Goal: Task Accomplishment & Management: Use online tool/utility

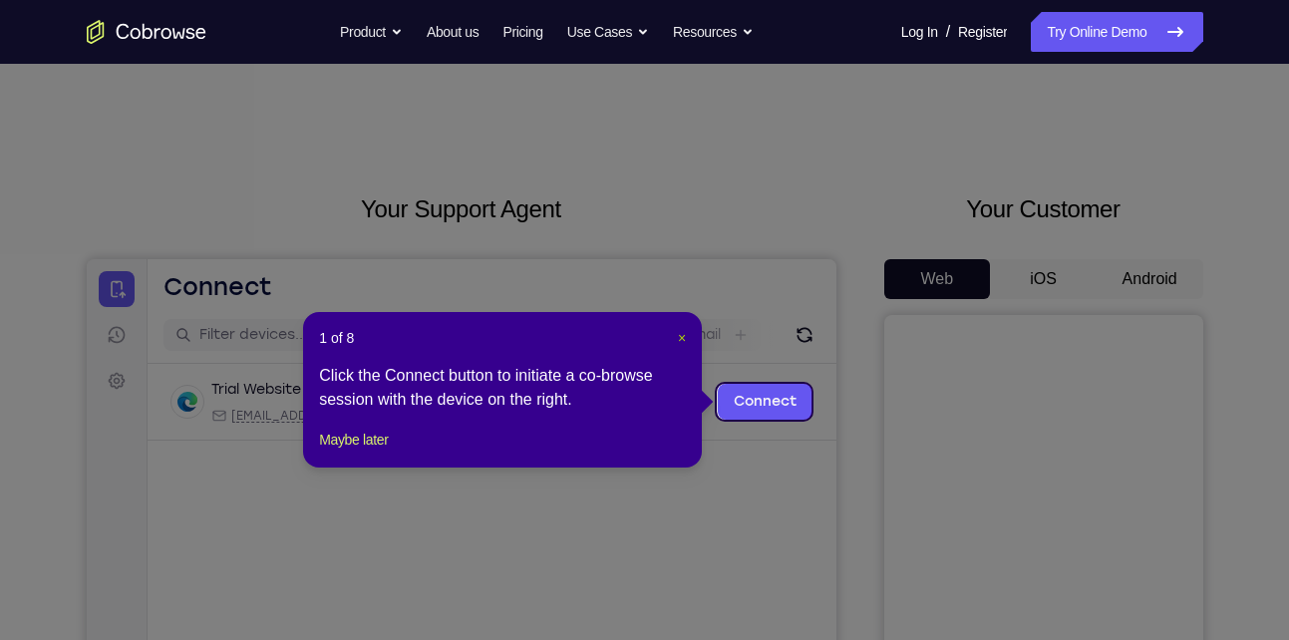
click at [678, 333] on span "×" at bounding box center [682, 338] width 8 height 16
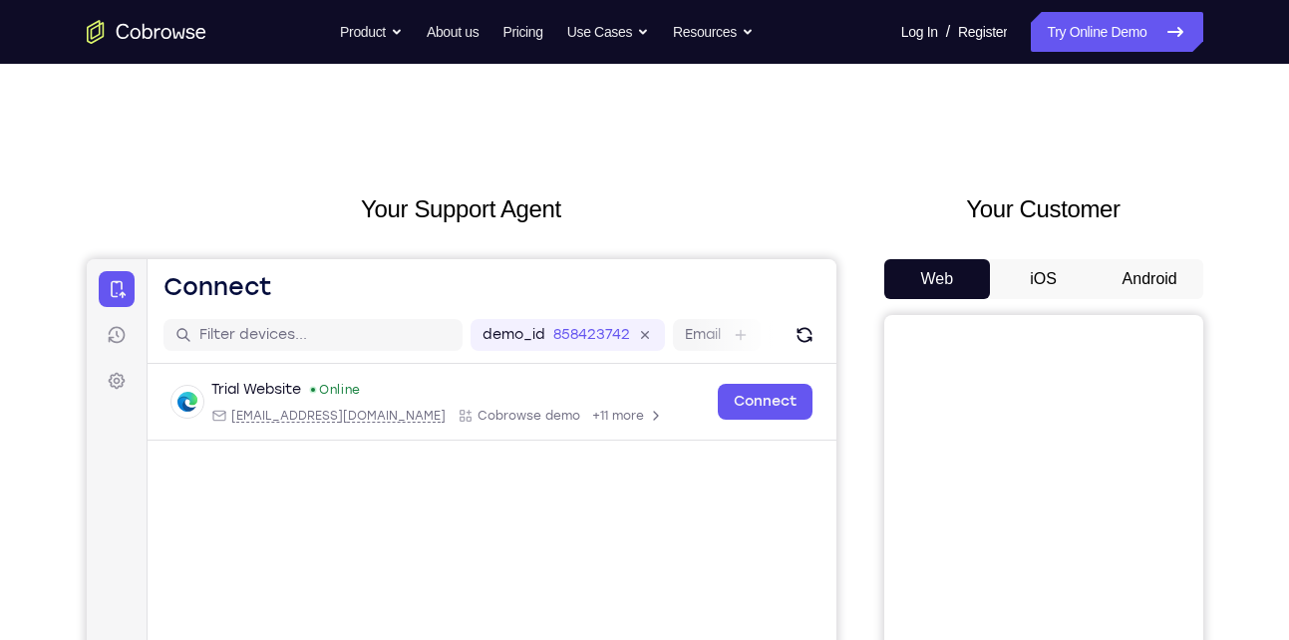
click at [1154, 270] on button "Android" at bounding box center [1149, 279] width 107 height 40
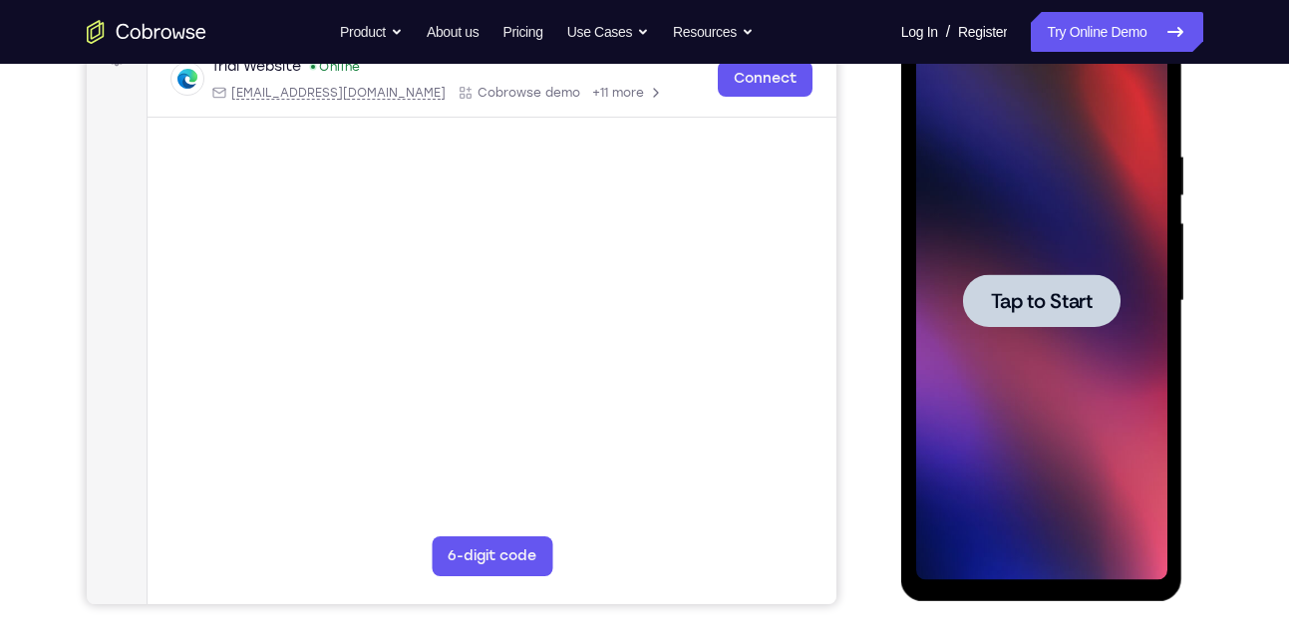
scroll to position [325, 0]
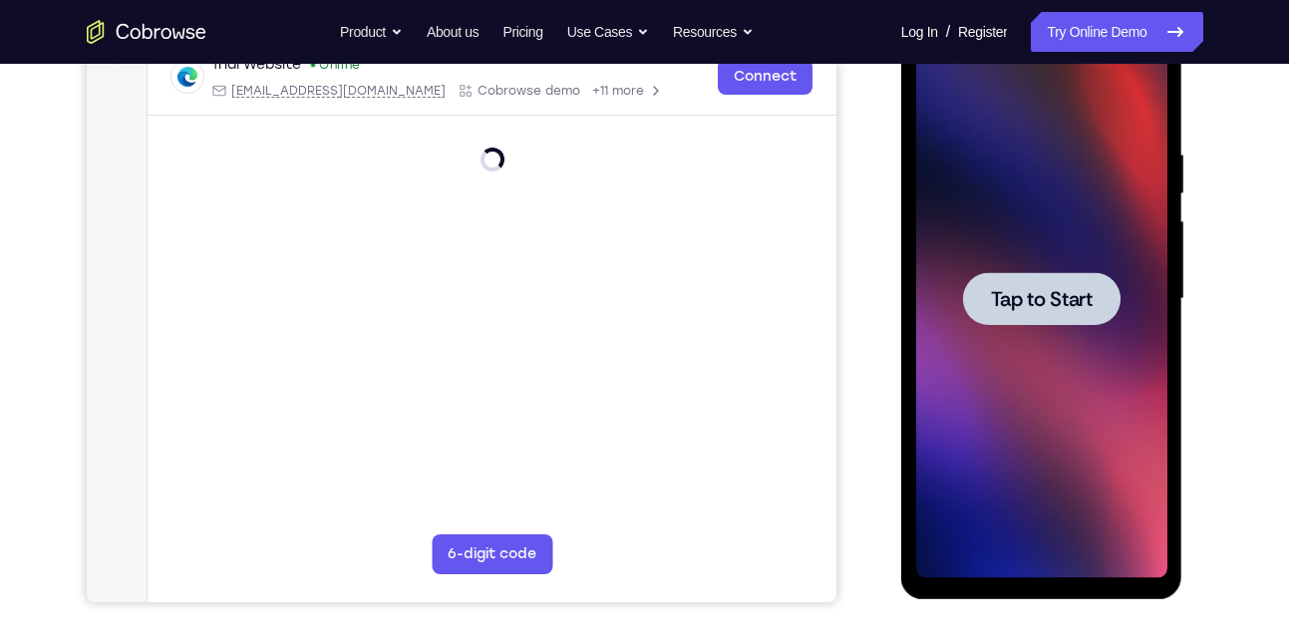
click at [1025, 306] on span "Tap to Start" at bounding box center [1042, 299] width 102 height 20
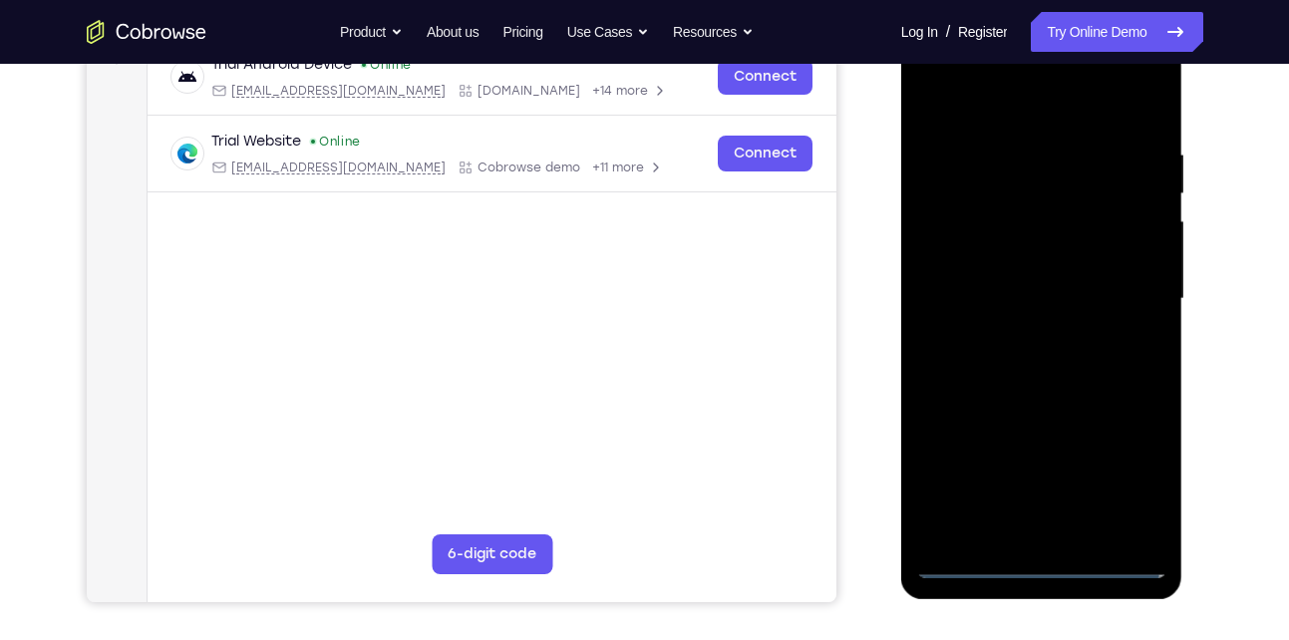
click at [1035, 565] on div at bounding box center [1041, 299] width 251 height 558
click at [1123, 482] on div at bounding box center [1041, 299] width 251 height 558
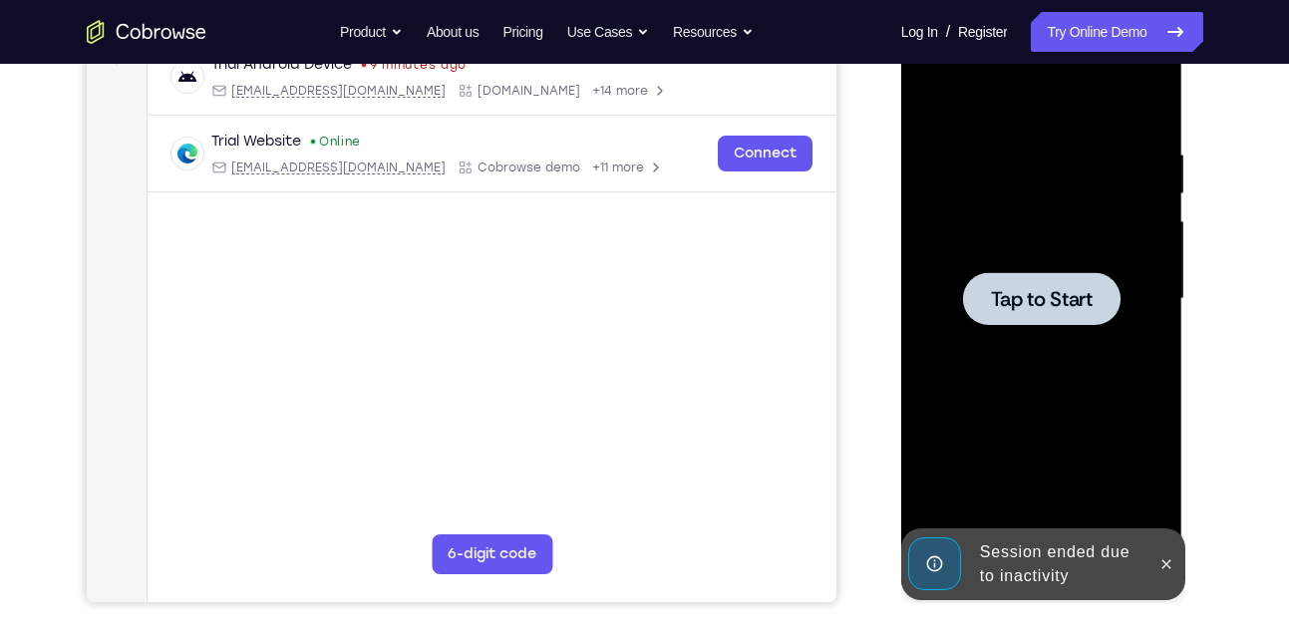
click at [1069, 309] on span "Tap to Start" at bounding box center [1042, 299] width 102 height 20
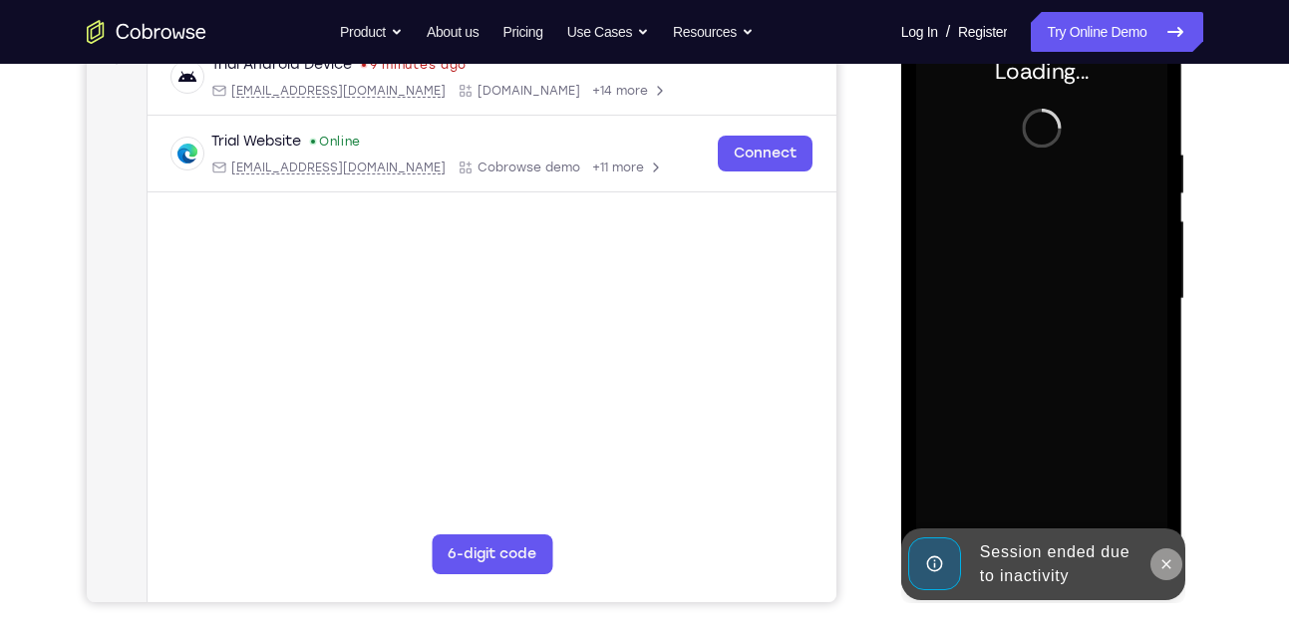
click at [1163, 557] on div "Session ended due to inactivity" at bounding box center [1043, 564] width 284 height 72
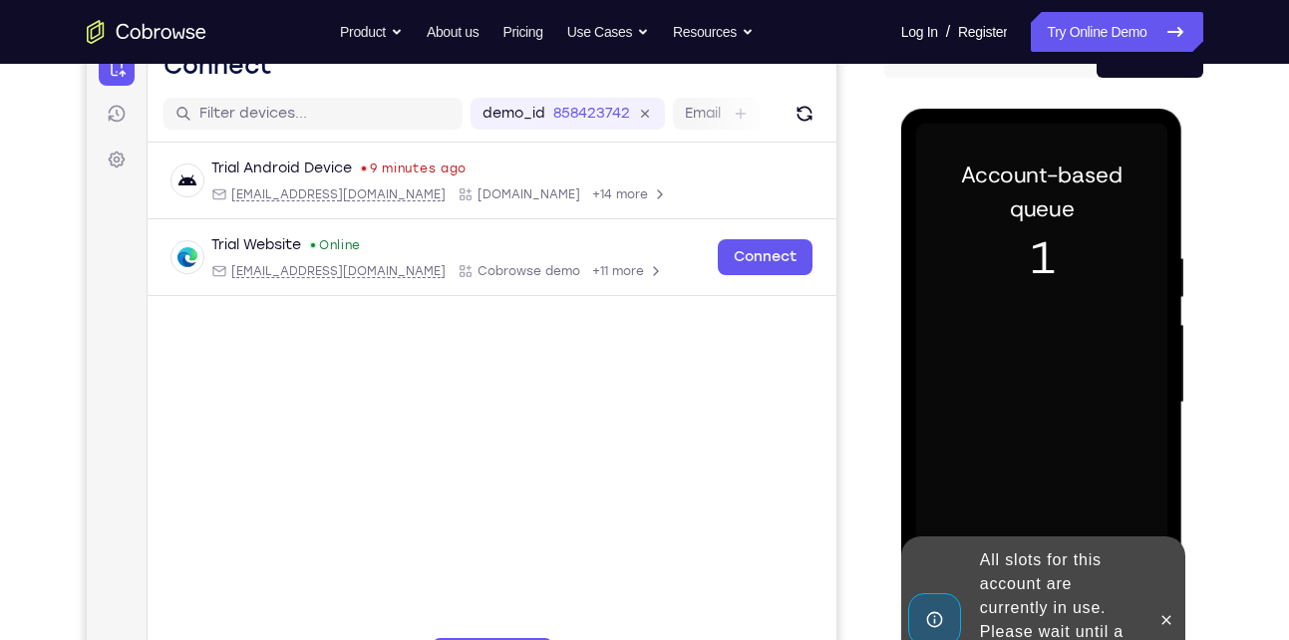
scroll to position [383, 0]
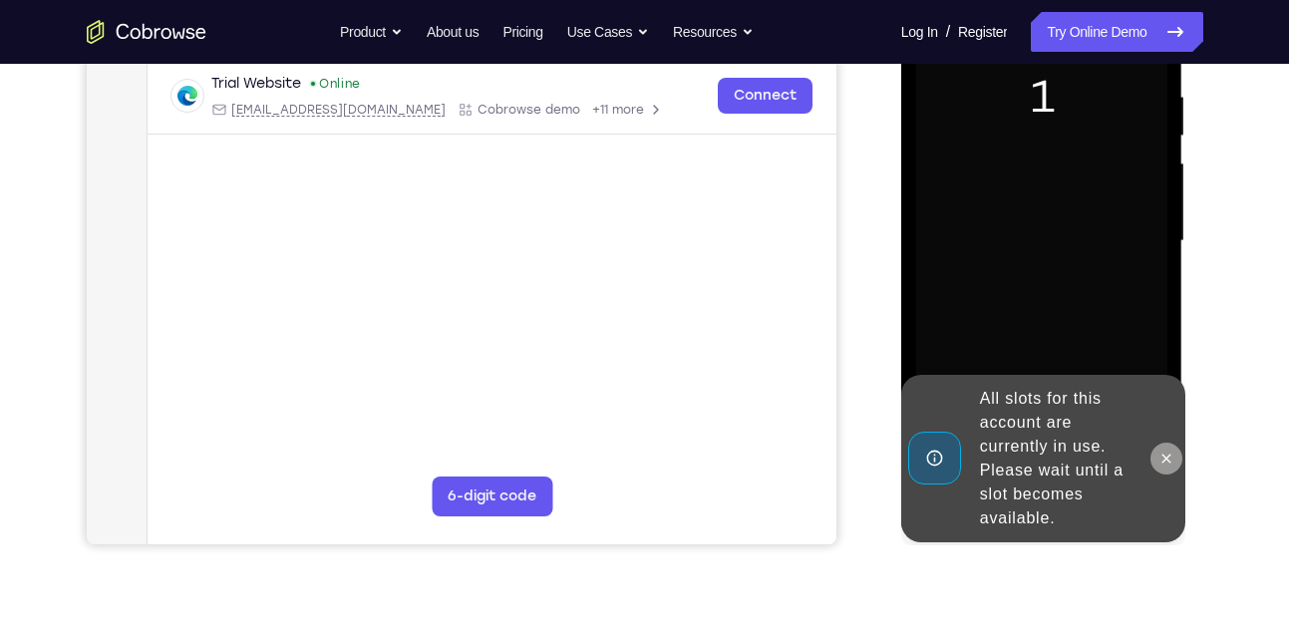
click at [1160, 451] on icon at bounding box center [1166, 458] width 16 height 16
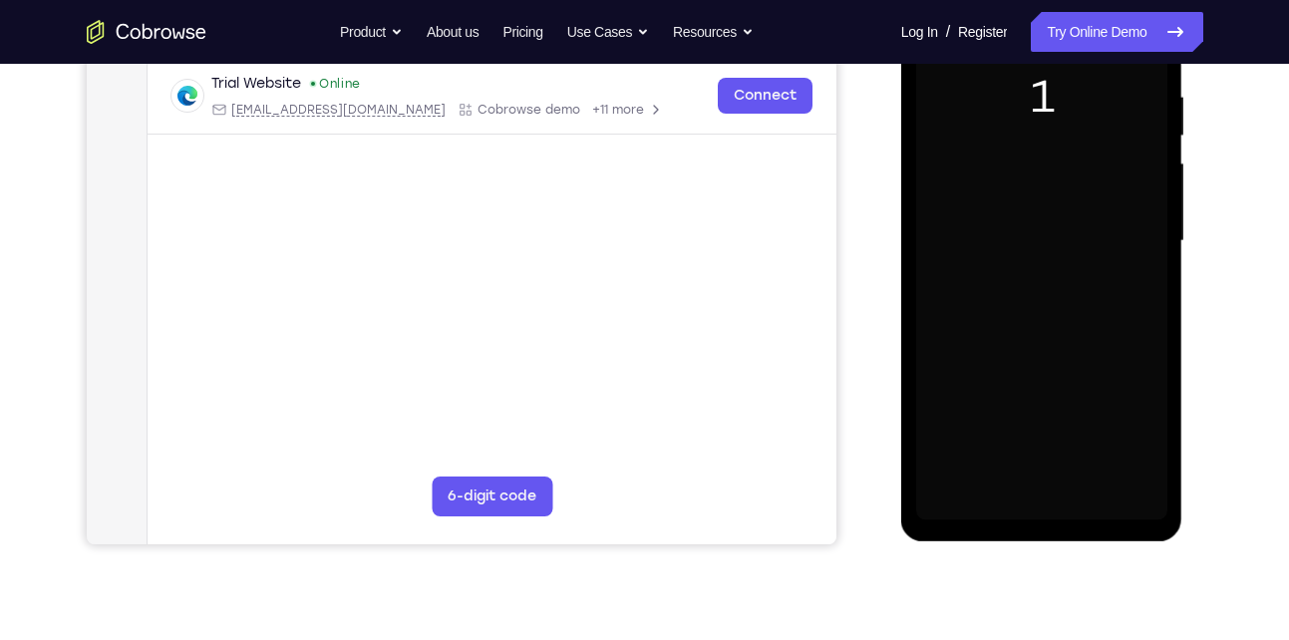
scroll to position [307, 0]
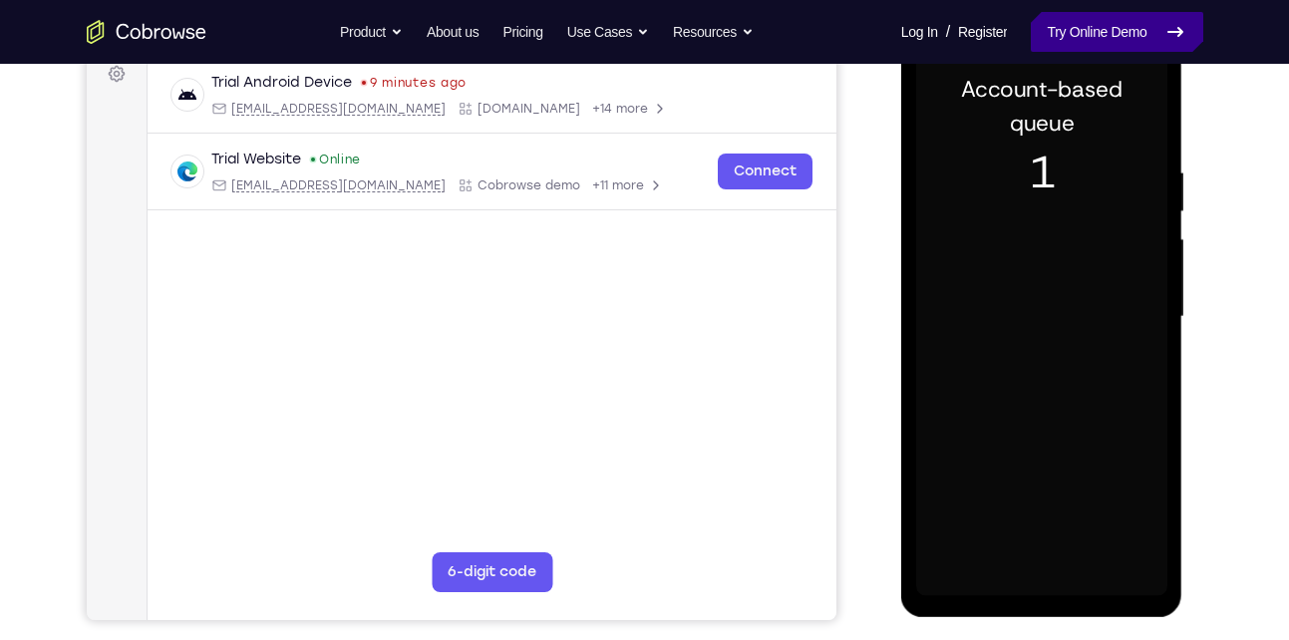
click at [1096, 43] on link "Try Online Demo" at bounding box center [1115, 32] width 171 height 40
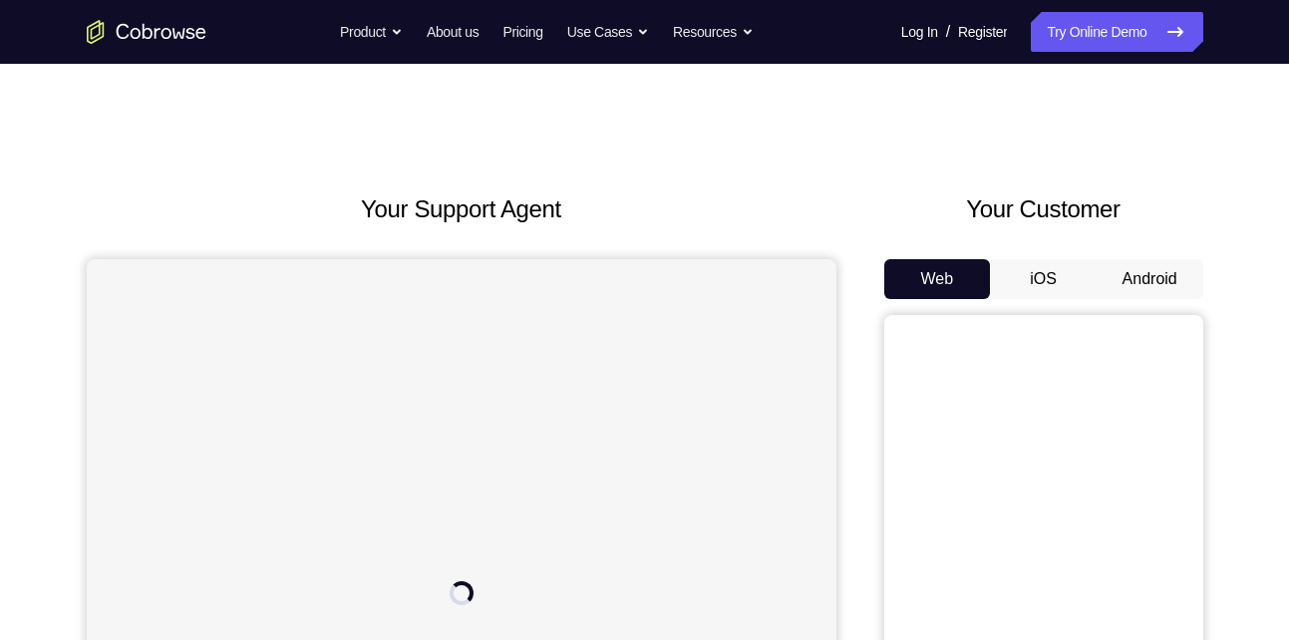
click at [1158, 273] on button "Android" at bounding box center [1149, 279] width 107 height 40
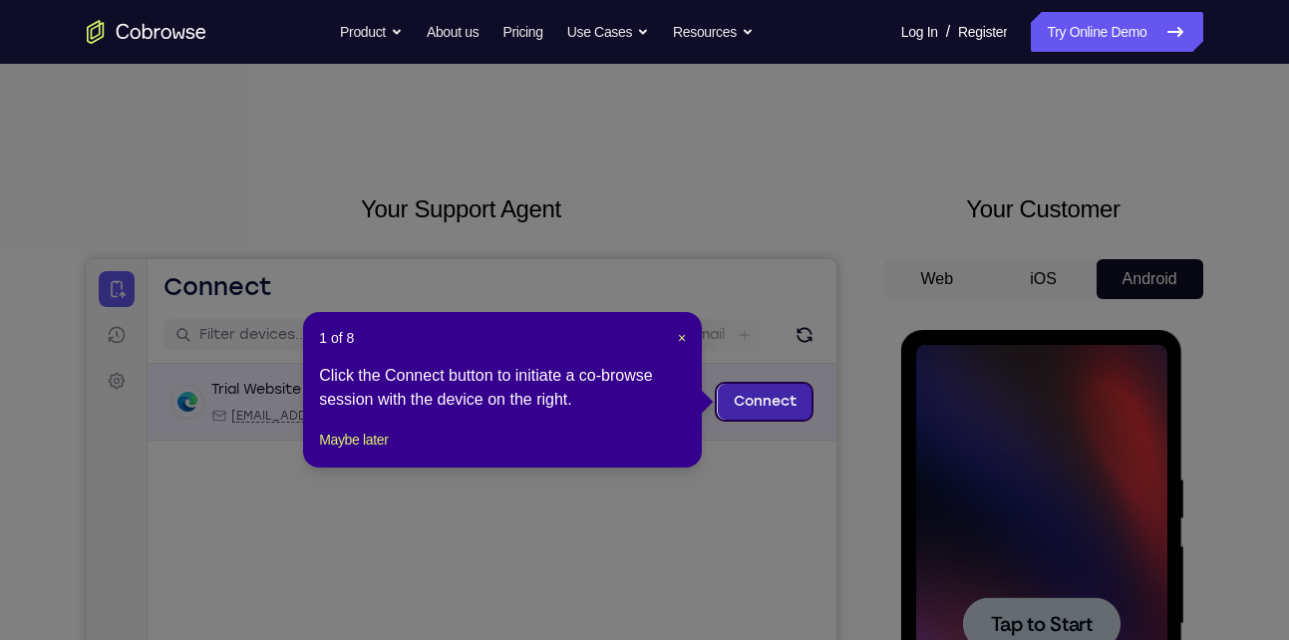
click at [739, 395] on link "Connect" at bounding box center [764, 402] width 95 height 36
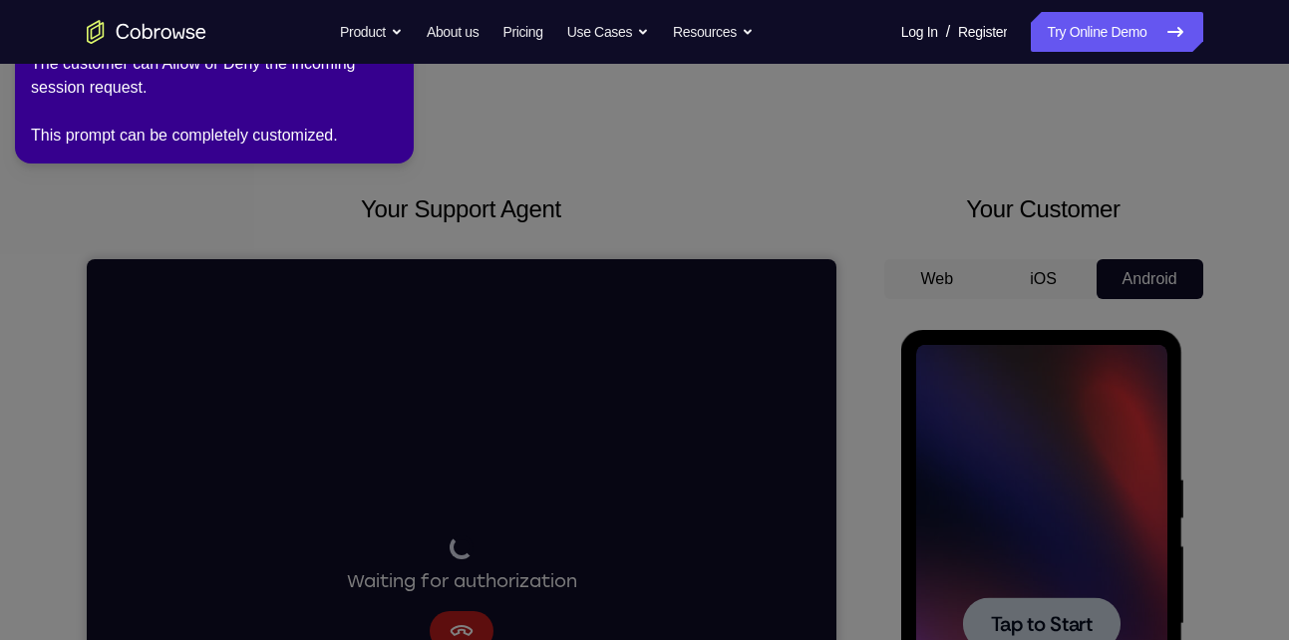
click at [1085, 398] on icon at bounding box center [647, 316] width 1311 height 648
click at [1141, 30] on link "Try Online Demo" at bounding box center [1115, 32] width 171 height 40
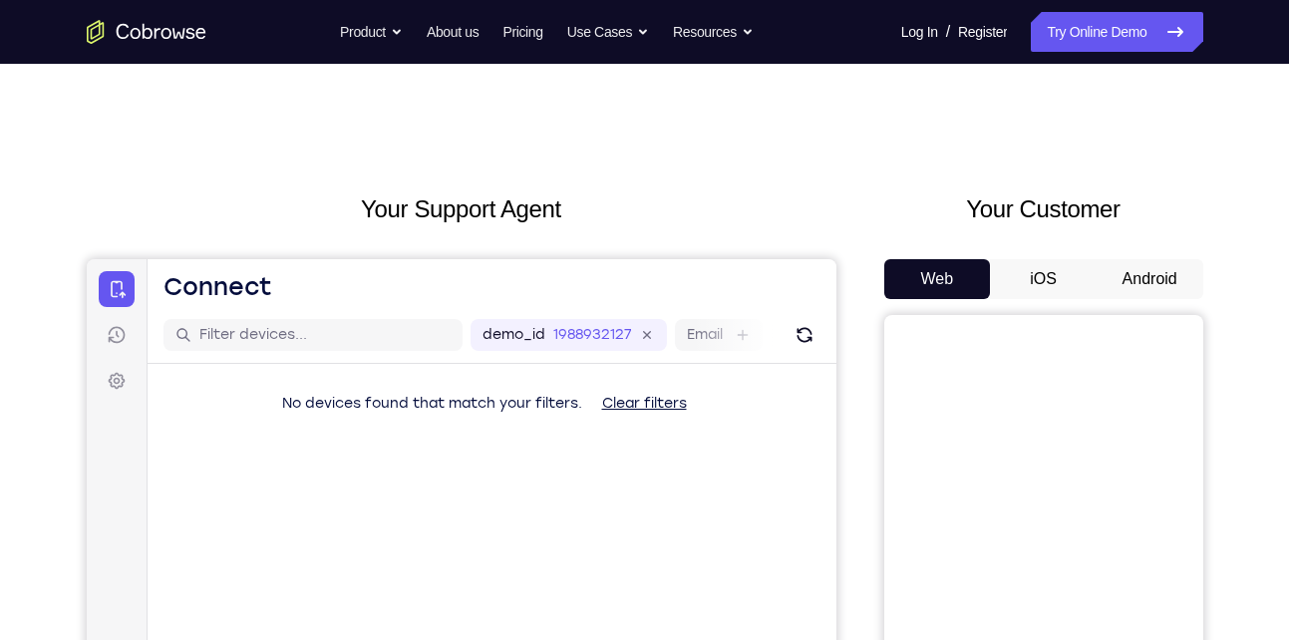
click at [1158, 273] on button "Android" at bounding box center [1149, 279] width 107 height 40
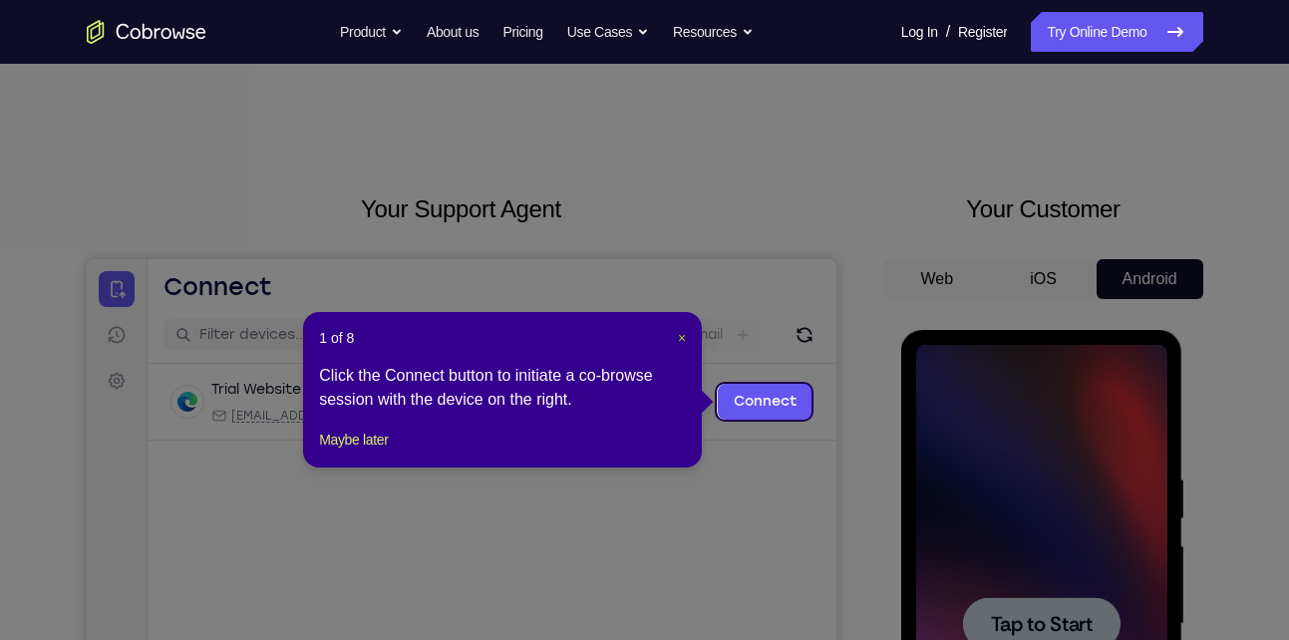
click at [685, 339] on span "×" at bounding box center [682, 338] width 8 height 16
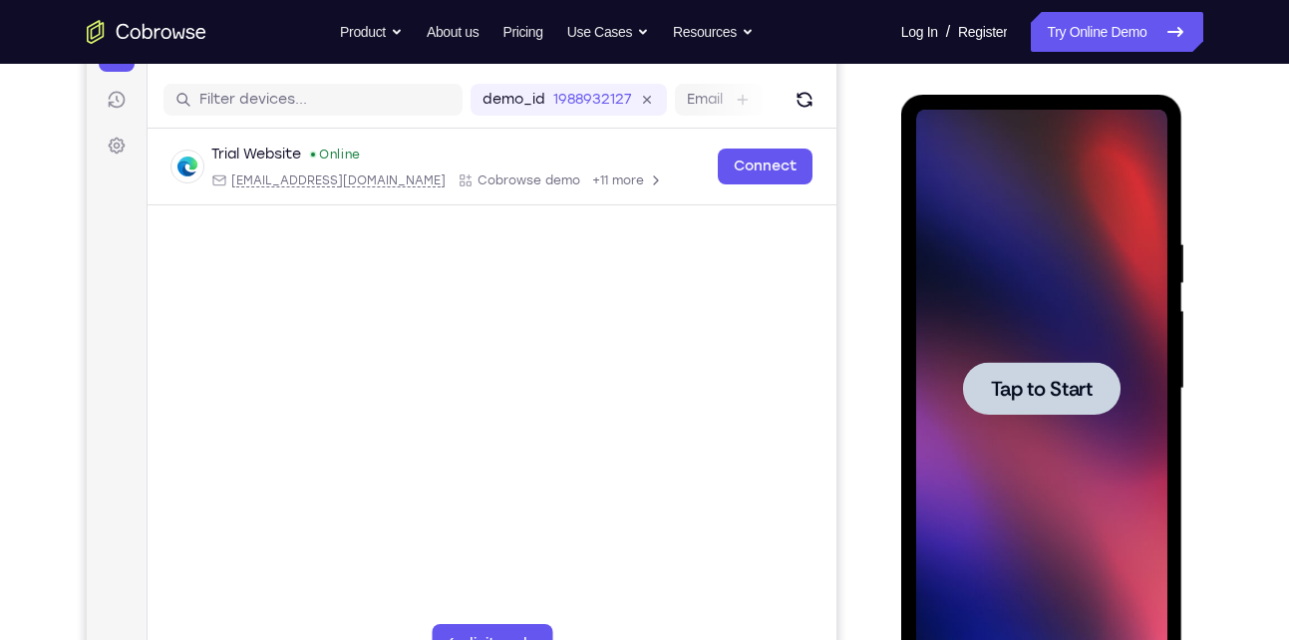
scroll to position [243, 0]
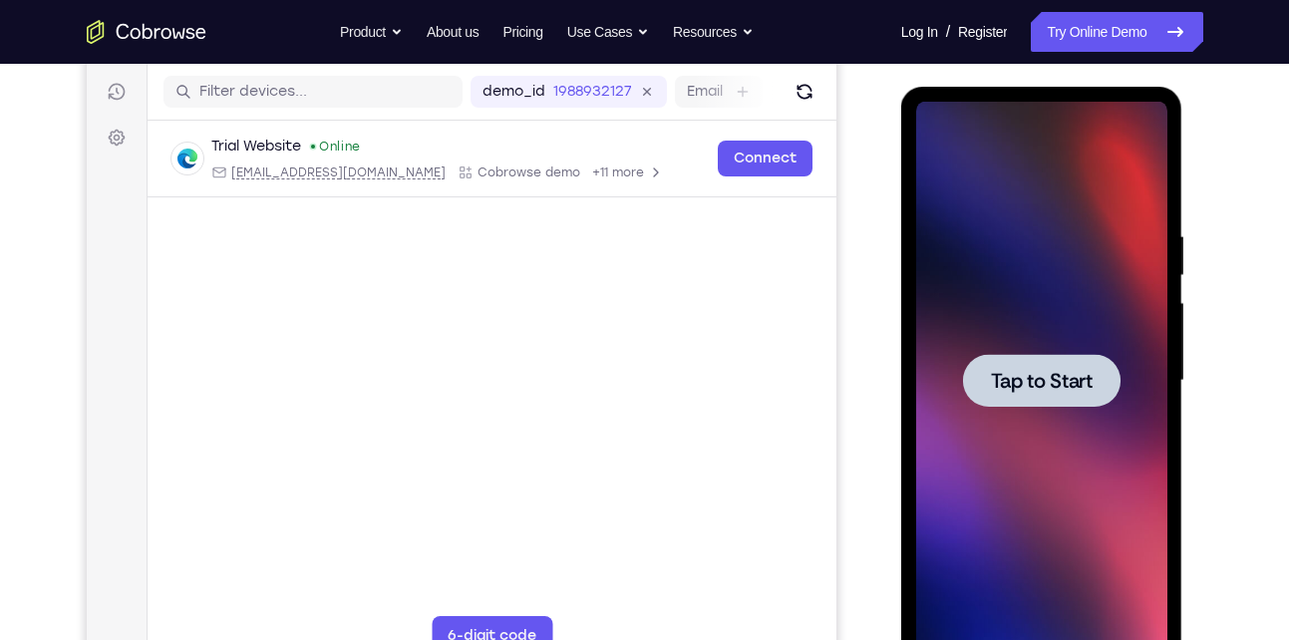
click at [1035, 400] on div at bounding box center [1041, 380] width 157 height 53
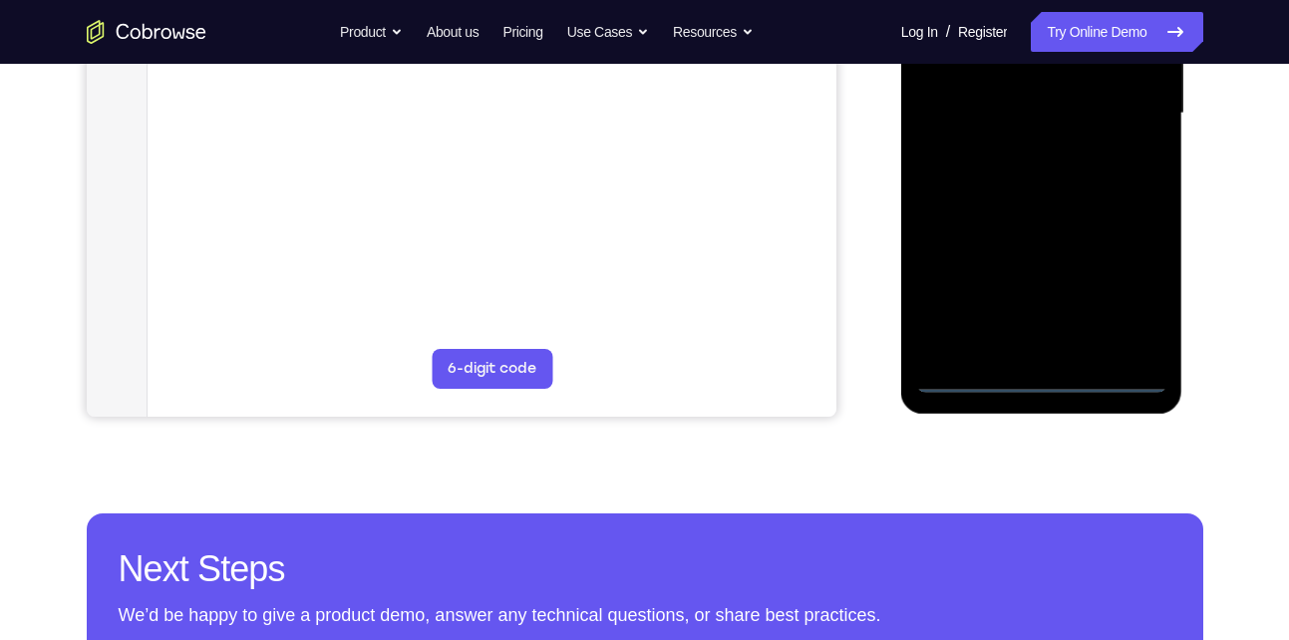
scroll to position [519, 0]
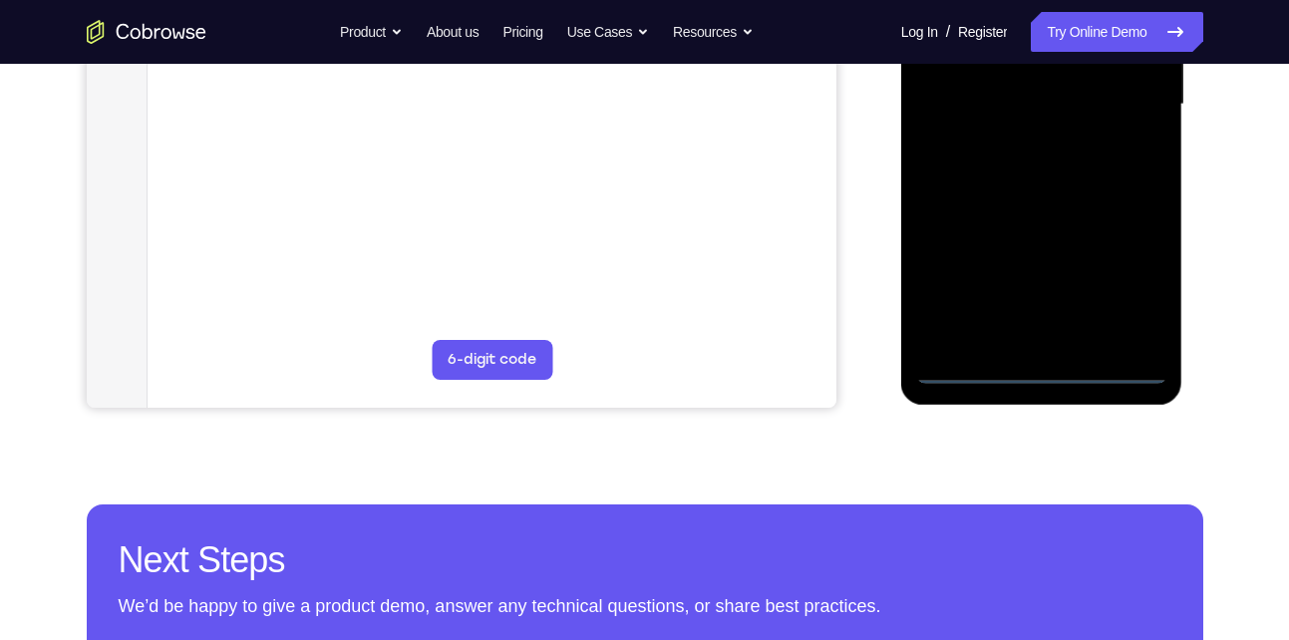
click at [1040, 366] on div at bounding box center [1041, 105] width 251 height 558
click at [1141, 279] on div at bounding box center [1041, 105] width 251 height 558
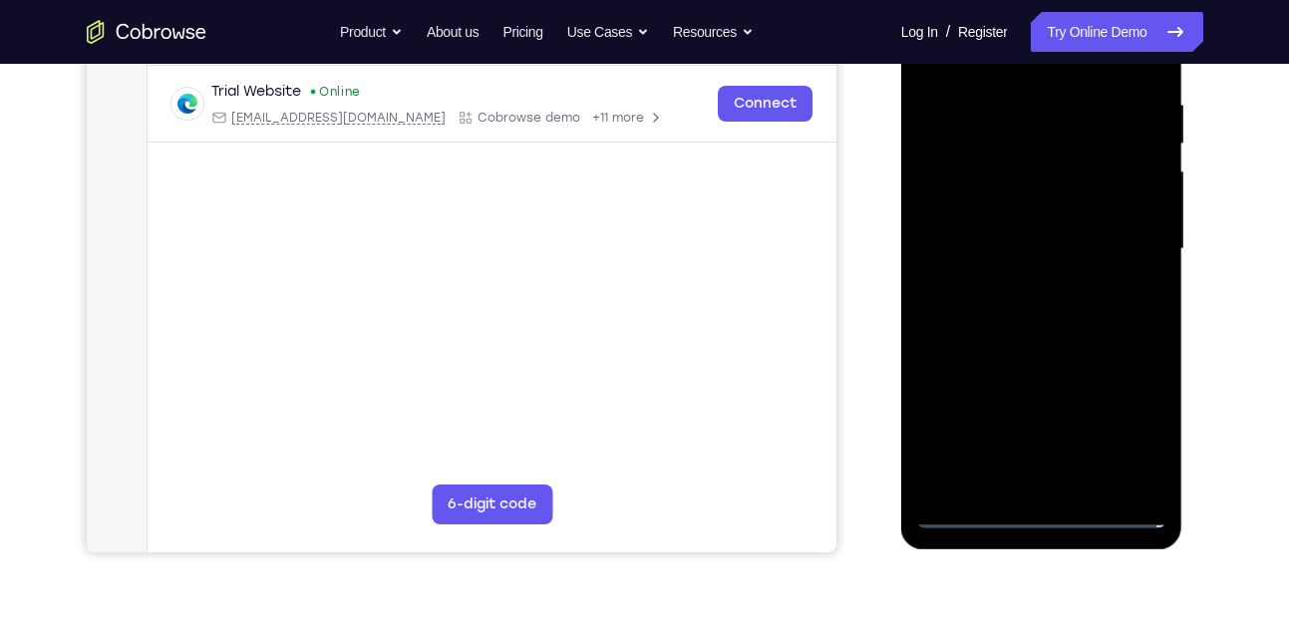
scroll to position [103, 0]
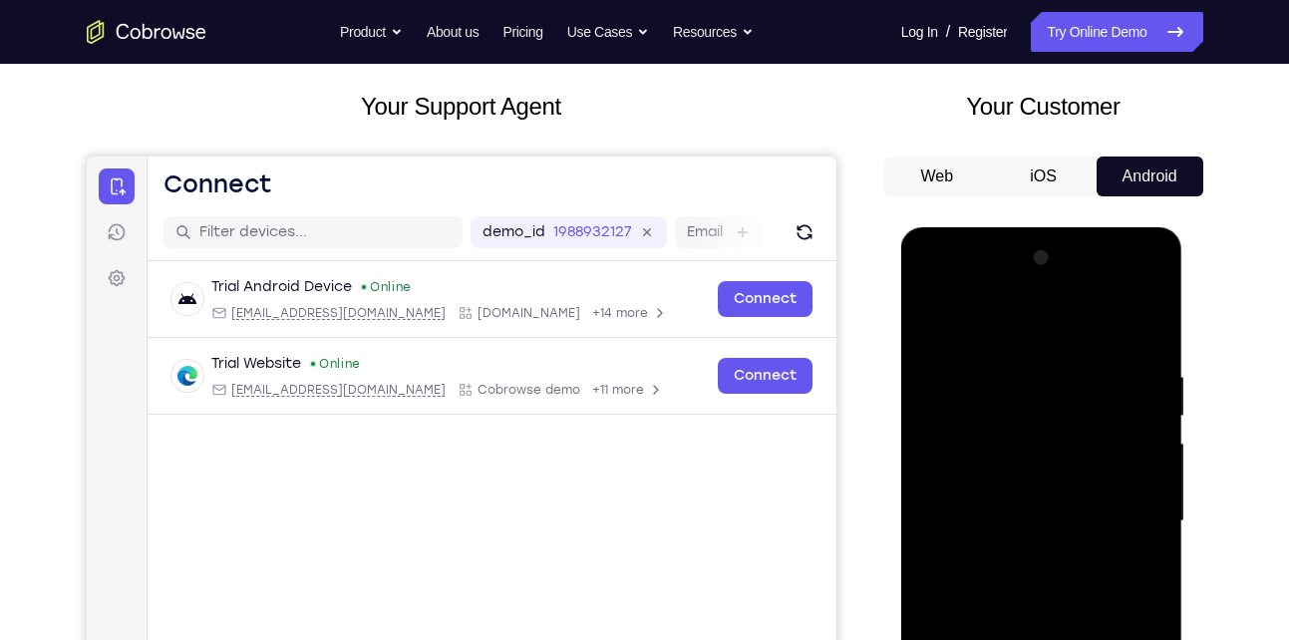
click at [1009, 326] on div at bounding box center [1041, 521] width 251 height 558
click at [1134, 521] on div at bounding box center [1041, 521] width 251 height 558
click at [1015, 558] on div at bounding box center [1041, 521] width 251 height 558
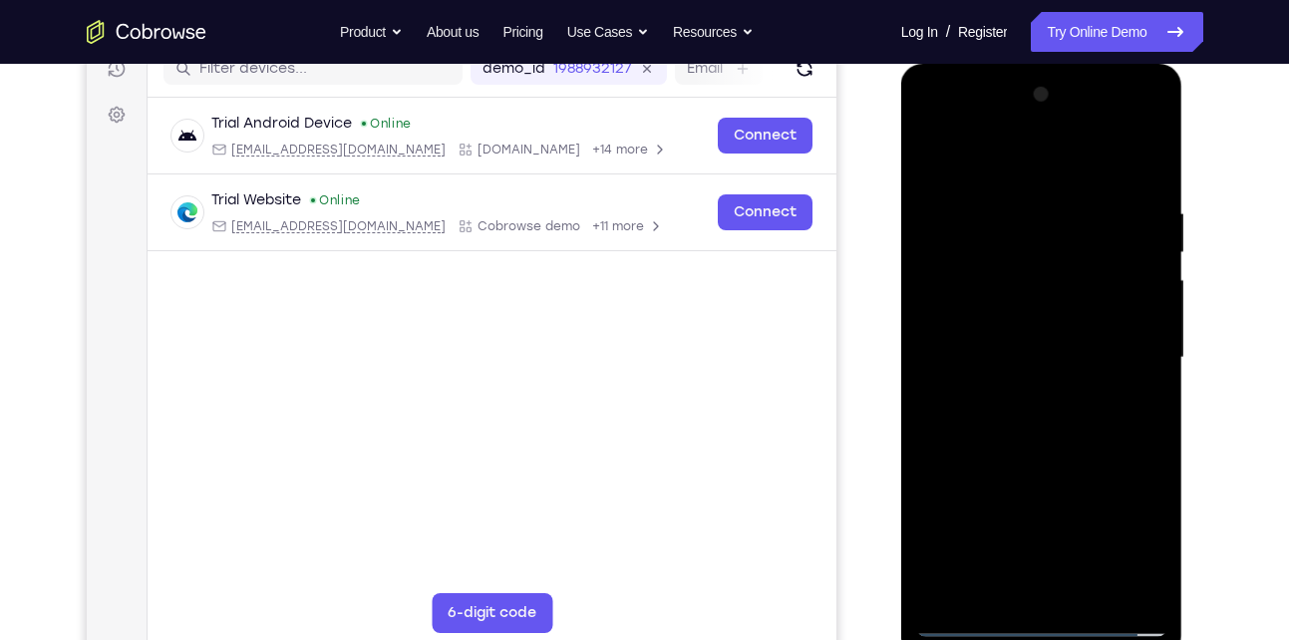
click at [1032, 316] on div at bounding box center [1041, 358] width 251 height 558
click at [1008, 349] on div at bounding box center [1041, 358] width 251 height 558
click at [1046, 397] on div at bounding box center [1041, 358] width 251 height 558
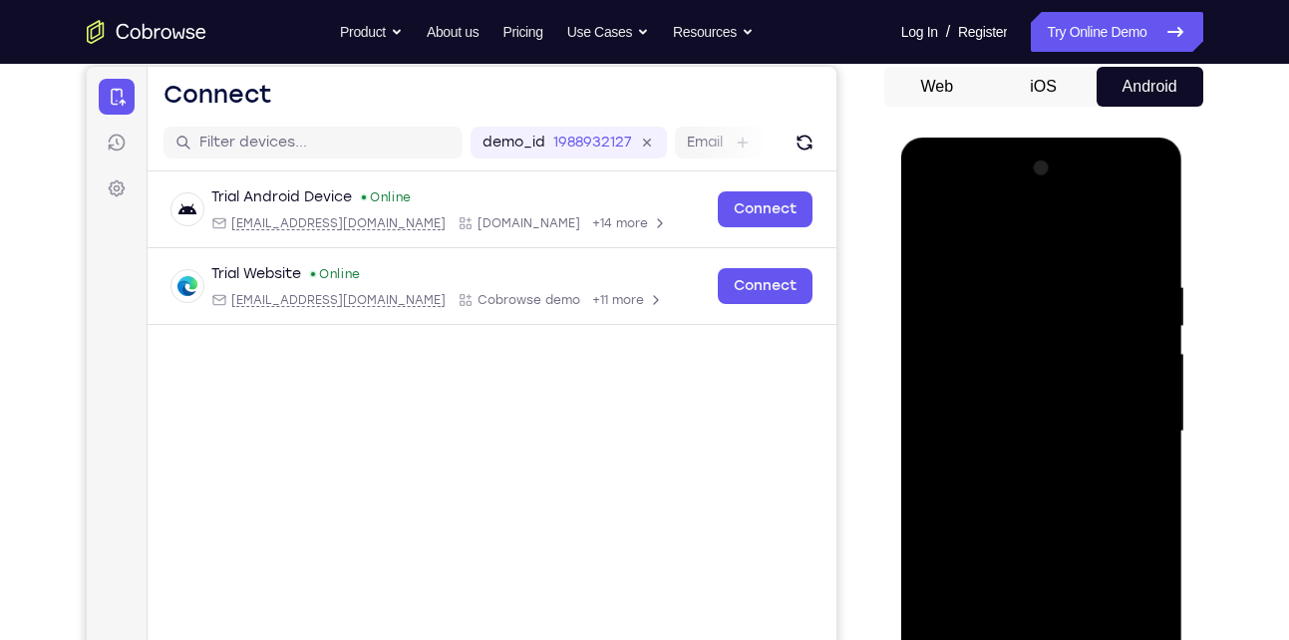
scroll to position [191, 0]
click at [1042, 358] on div at bounding box center [1041, 432] width 251 height 558
click at [1132, 228] on div at bounding box center [1041, 432] width 251 height 558
click at [1022, 281] on div at bounding box center [1041, 432] width 251 height 558
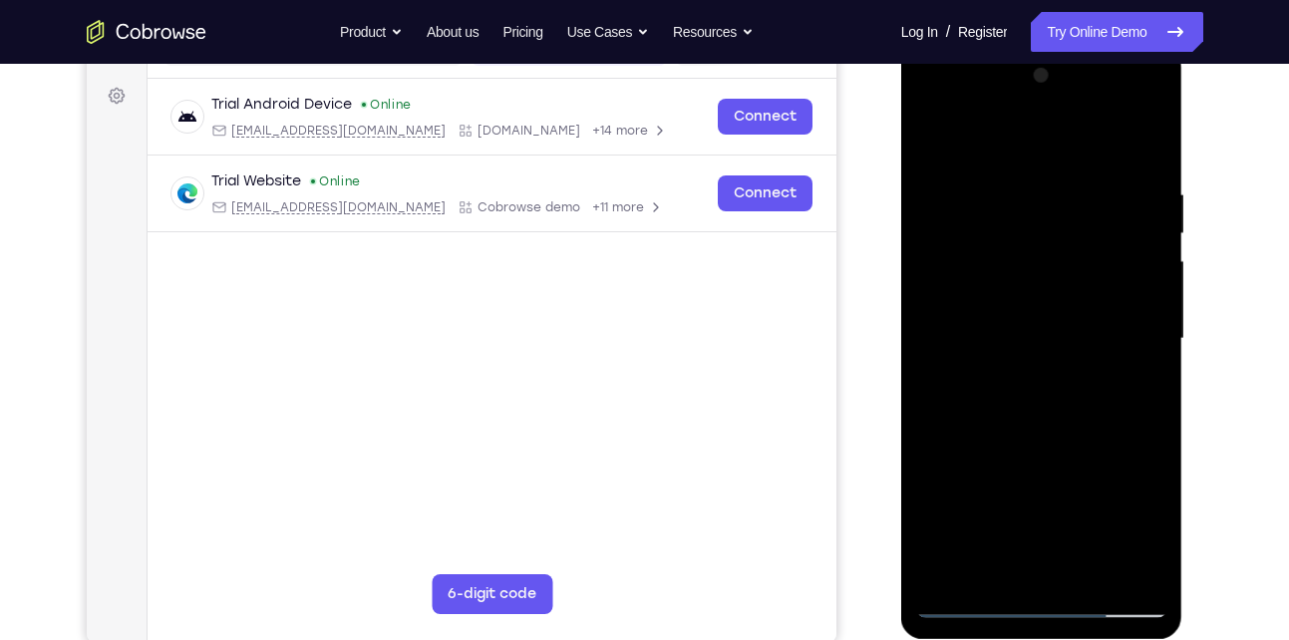
scroll to position [284, 0]
click at [1126, 334] on div at bounding box center [1041, 340] width 251 height 558
click at [926, 323] on div at bounding box center [1041, 340] width 251 height 558
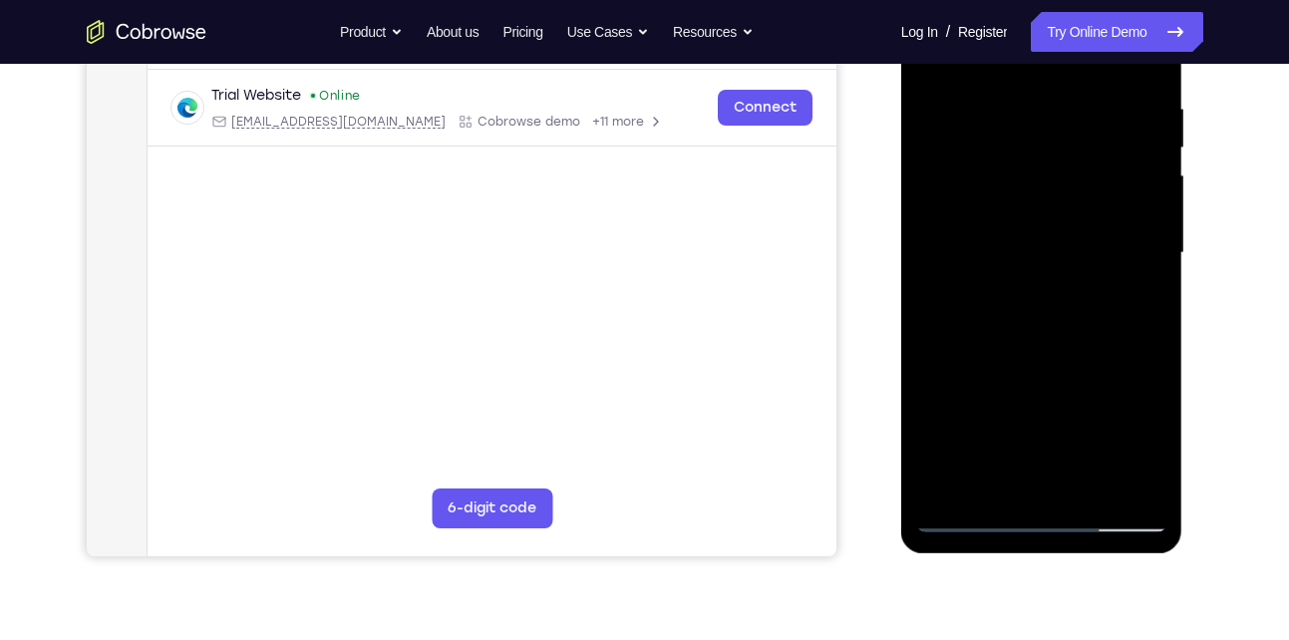
scroll to position [376, 0]
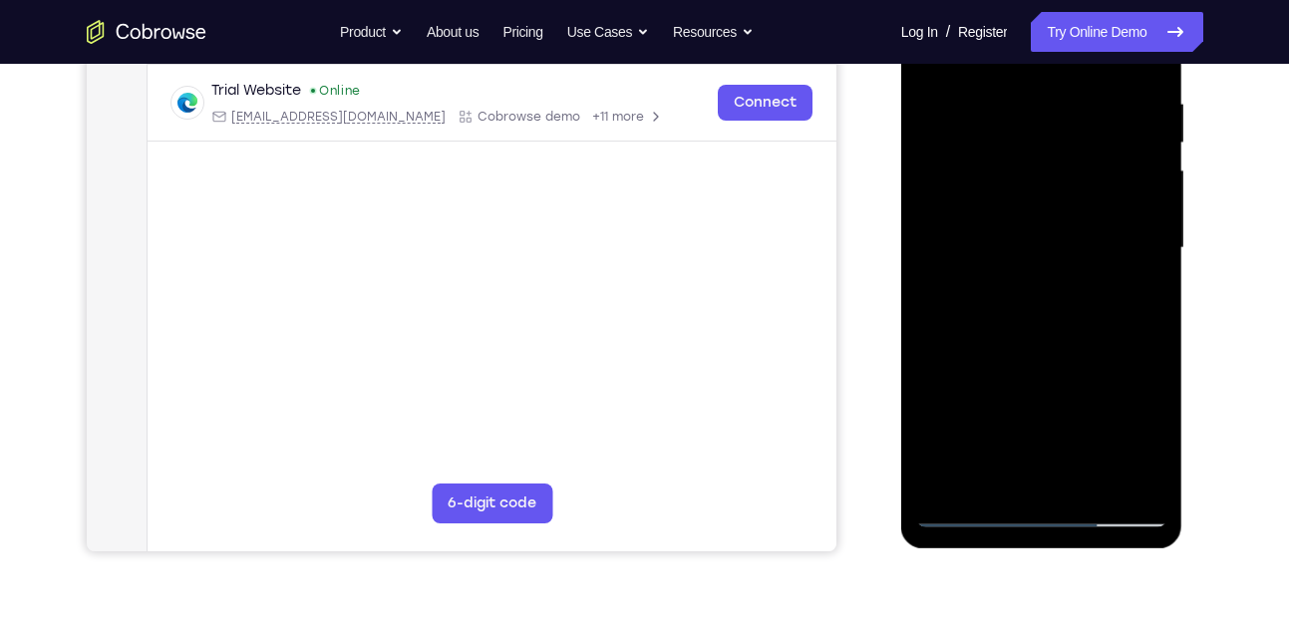
click at [930, 272] on div at bounding box center [1041, 248] width 251 height 558
click at [1114, 469] on div at bounding box center [1041, 248] width 251 height 558
click at [1144, 265] on div at bounding box center [1041, 248] width 251 height 558
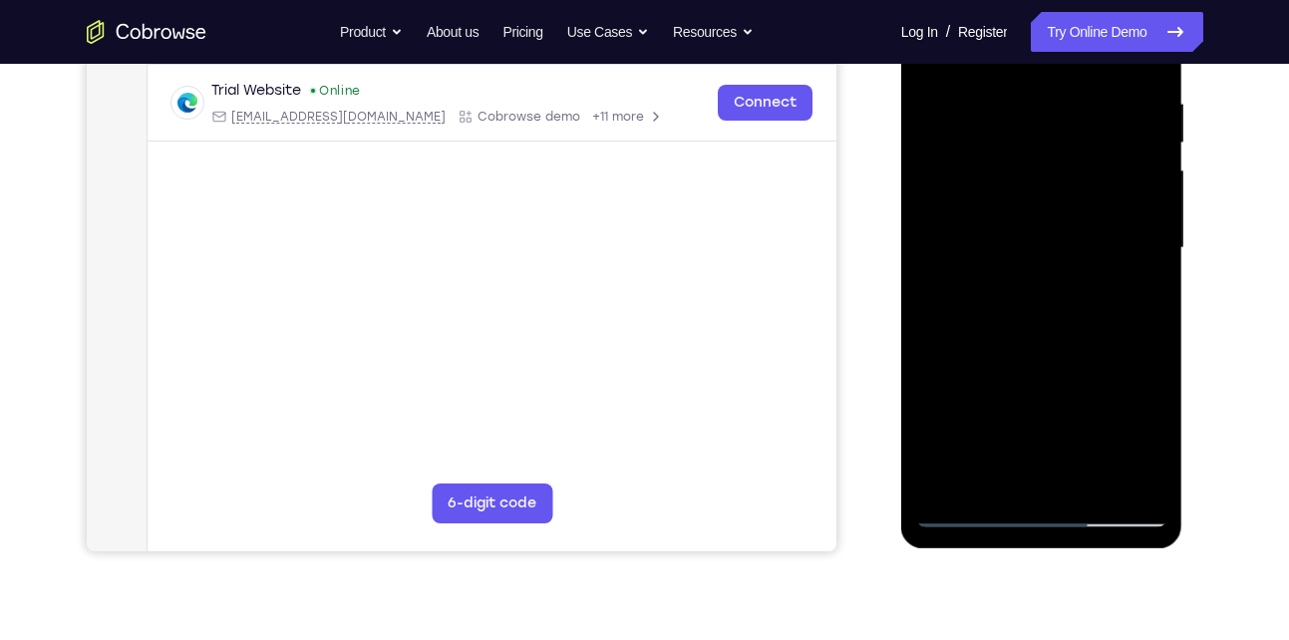
click at [1144, 265] on div at bounding box center [1041, 248] width 251 height 558
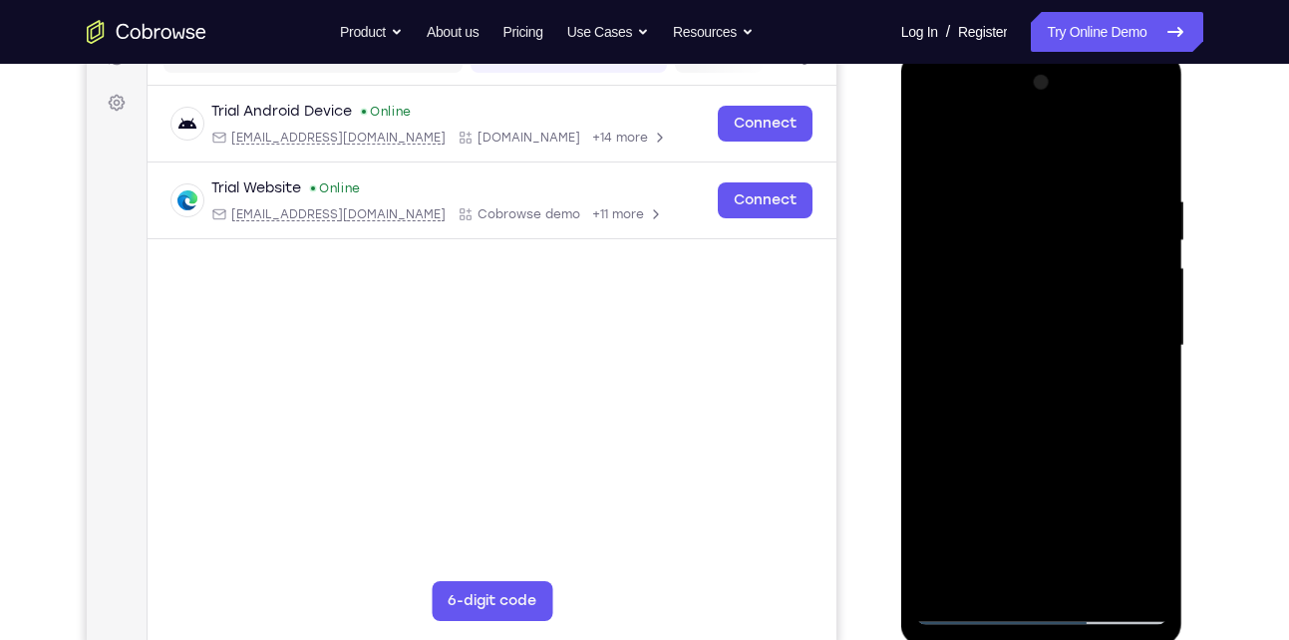
scroll to position [277, 0]
click at [1147, 331] on div at bounding box center [1041, 347] width 251 height 558
click at [945, 314] on div at bounding box center [1041, 347] width 251 height 558
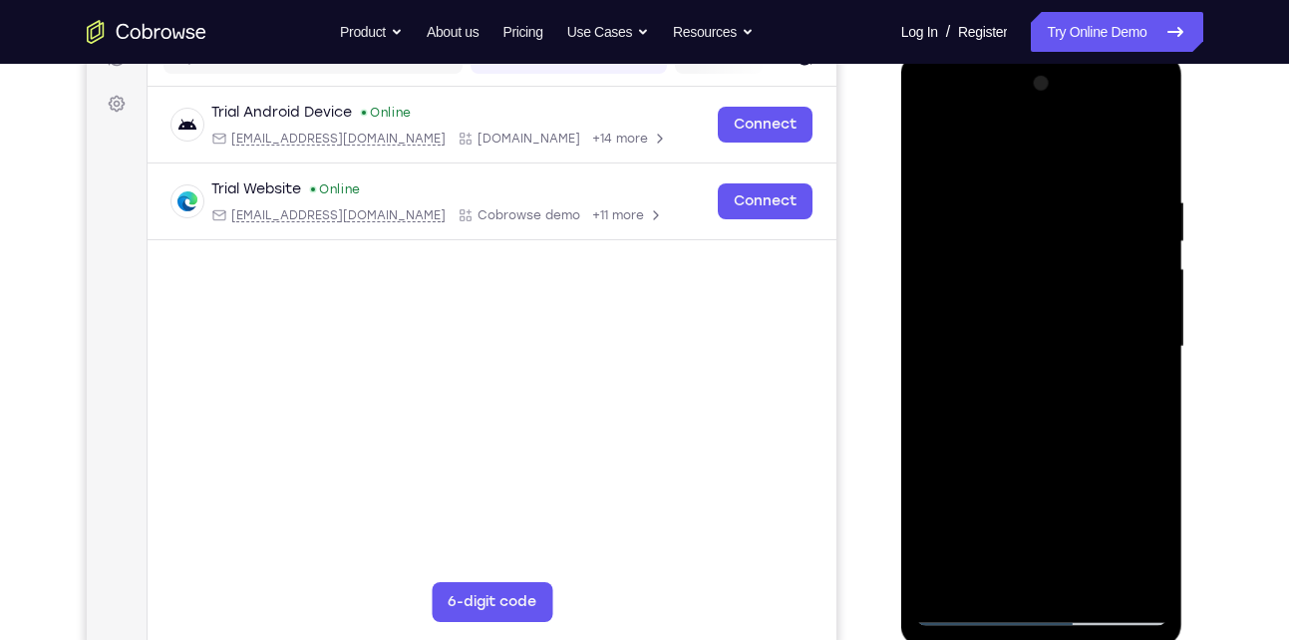
click at [1143, 160] on div at bounding box center [1041, 347] width 251 height 558
click at [1155, 144] on div at bounding box center [1041, 347] width 251 height 558
drag, startPoint x: 1078, startPoint y: 267, endPoint x: 999, endPoint y: 661, distance: 401.6
click at [999, 639] on html "Online web based iOS Simulators and Android Emulators. Run iPhone, iPad, Mobile…" at bounding box center [1043, 352] width 284 height 598
click at [926, 145] on div at bounding box center [1041, 347] width 251 height 558
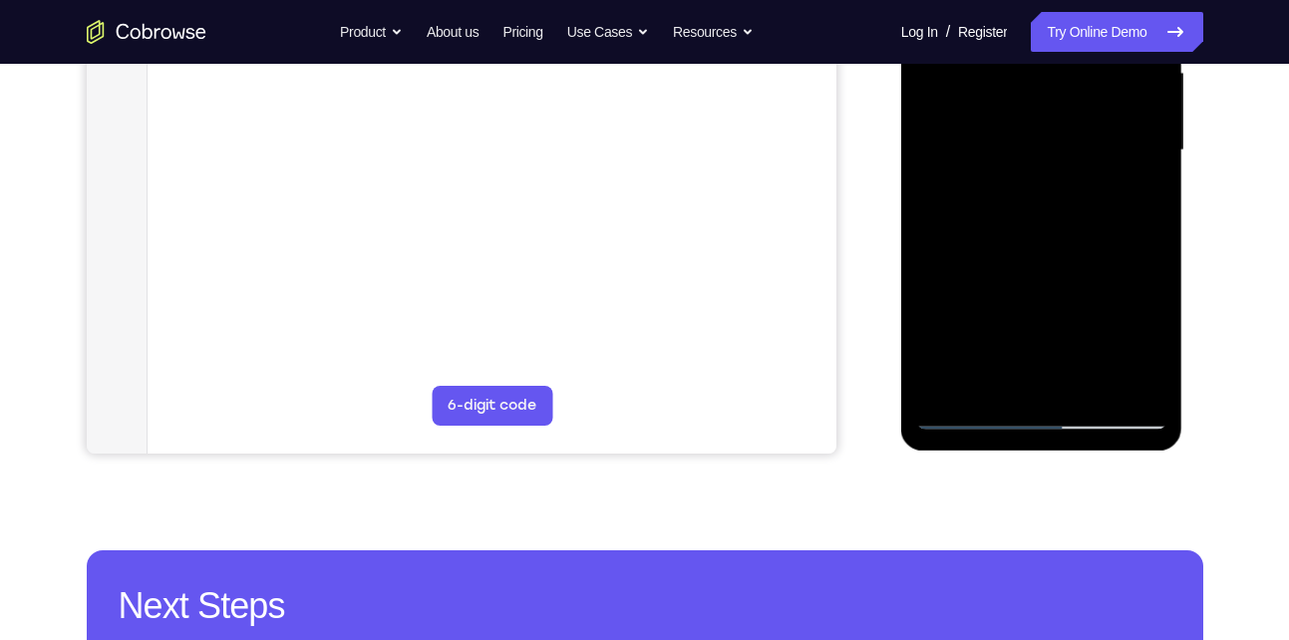
scroll to position [474, 0]
drag, startPoint x: 1019, startPoint y: 329, endPoint x: 1126, endPoint y: 94, distance: 258.2
click at [1126, 94] on div at bounding box center [1041, 149] width 251 height 558
click at [1085, 388] on div at bounding box center [1041, 149] width 251 height 558
click at [1020, 255] on div at bounding box center [1041, 149] width 251 height 558
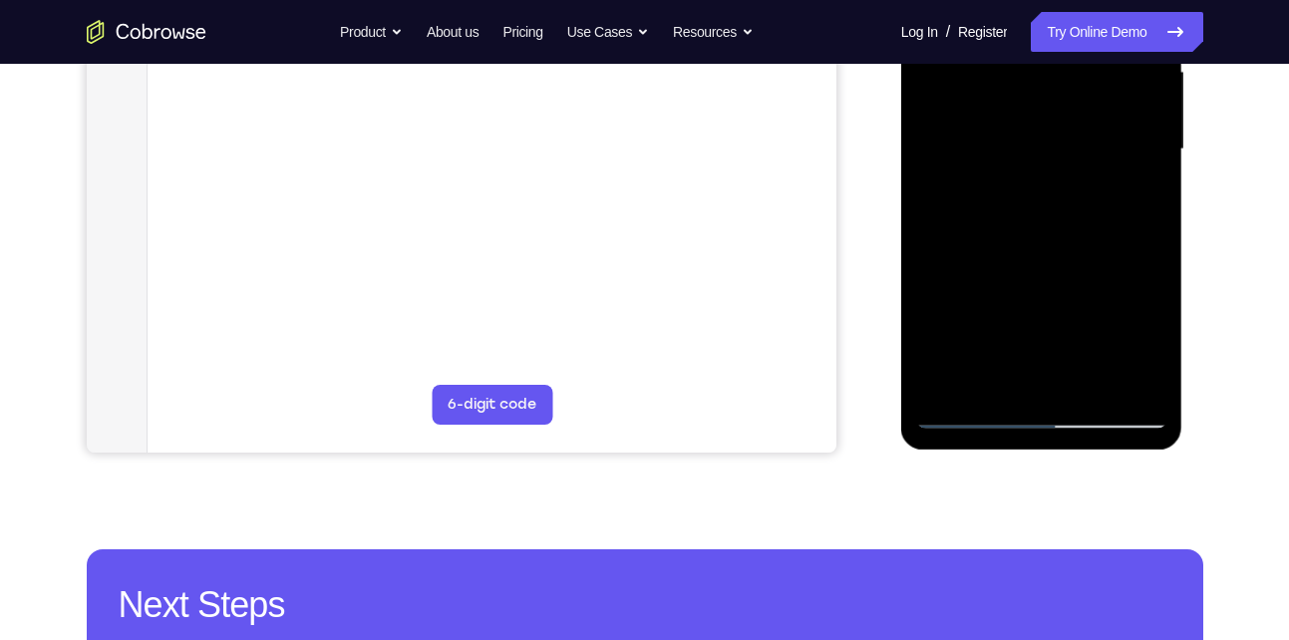
click at [1020, 255] on div at bounding box center [1041, 149] width 251 height 558
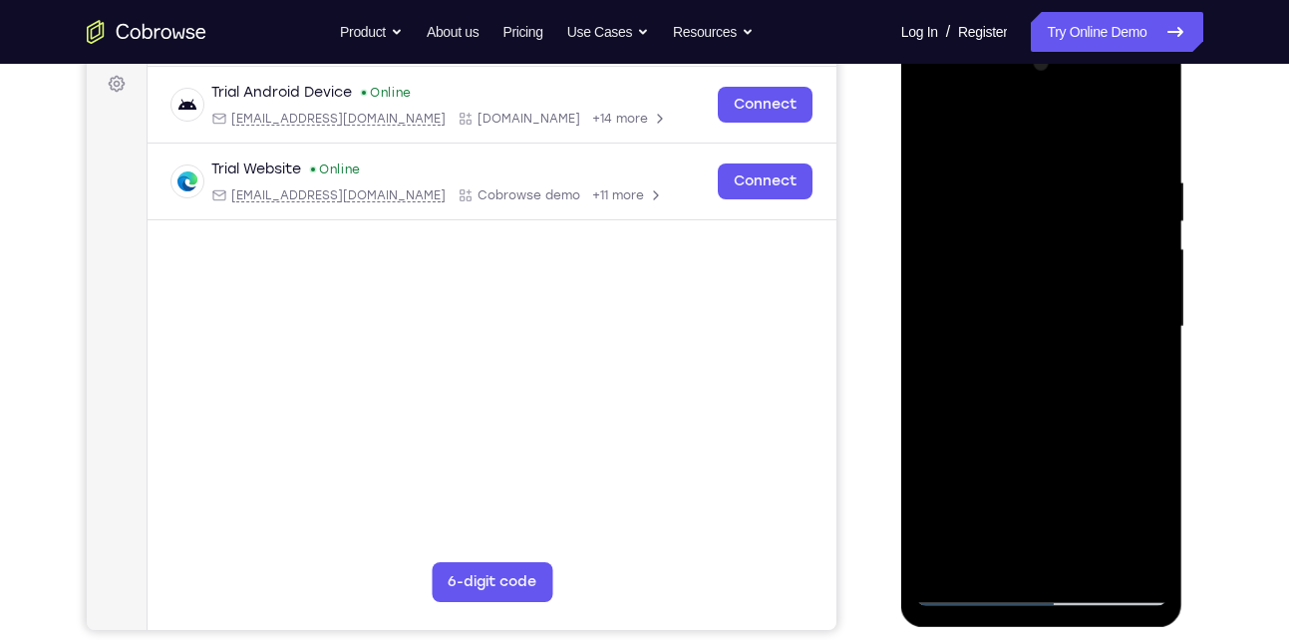
scroll to position [154, 0]
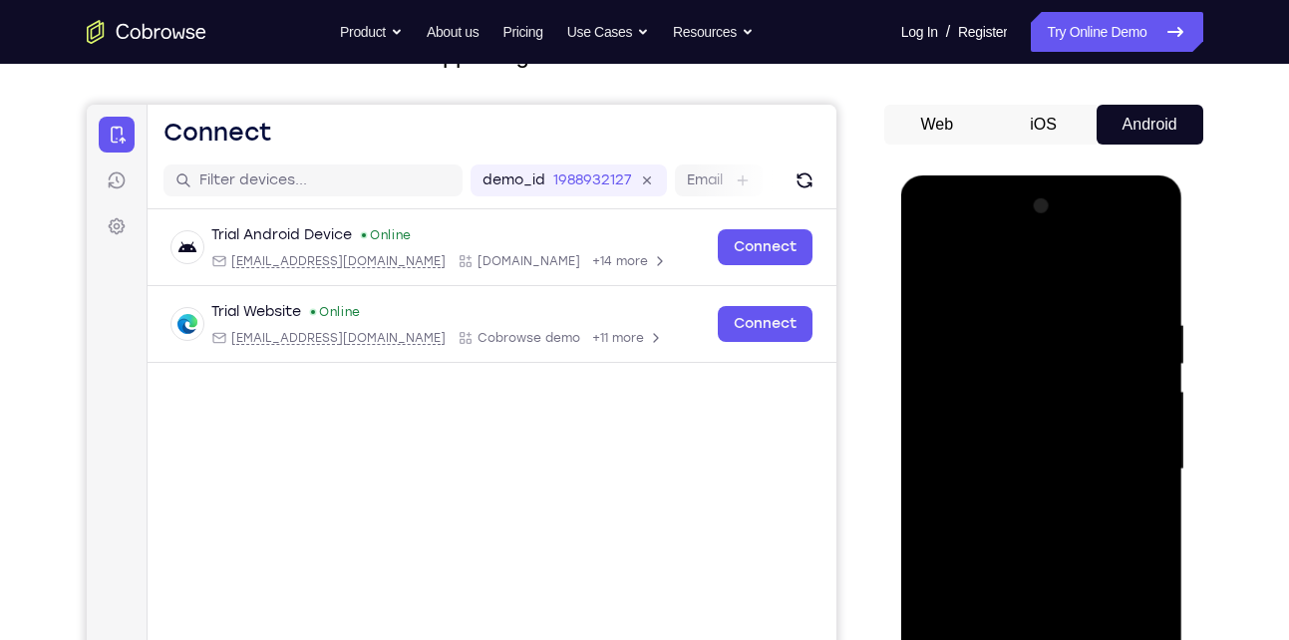
click at [928, 273] on div at bounding box center [1041, 469] width 251 height 558
drag, startPoint x: 1057, startPoint y: 575, endPoint x: 1087, endPoint y: 408, distance: 170.1
click at [1087, 408] on div at bounding box center [1041, 469] width 251 height 558
click at [929, 263] on div at bounding box center [1041, 469] width 251 height 558
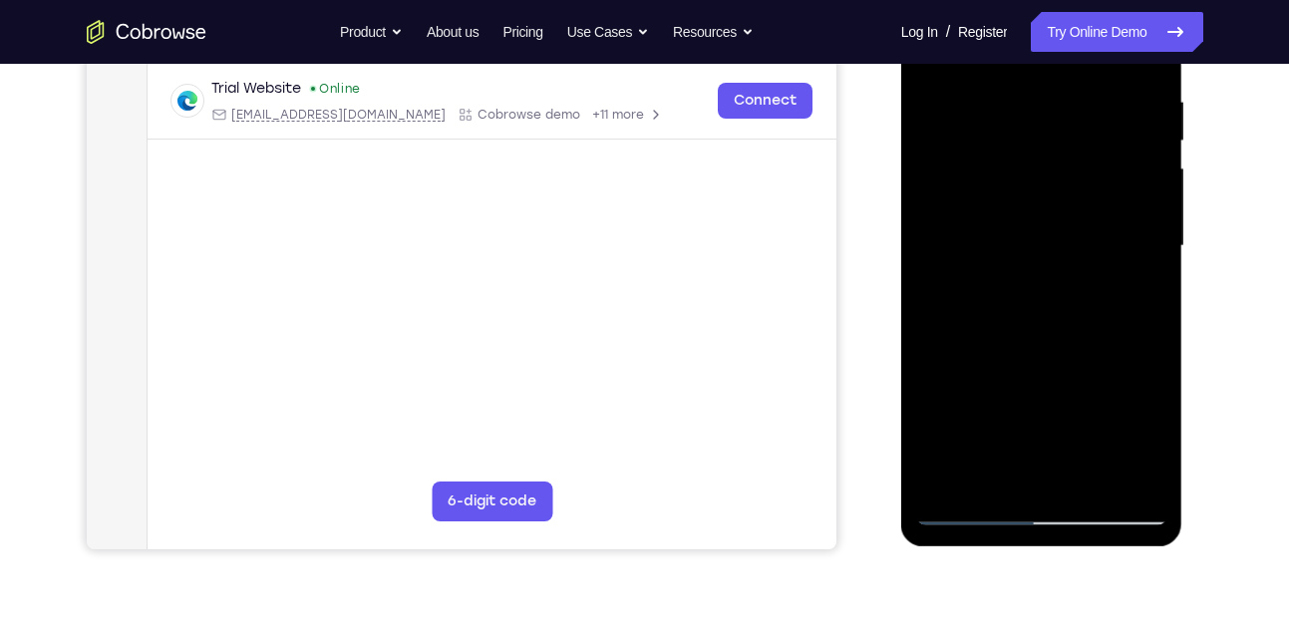
scroll to position [386, 0]
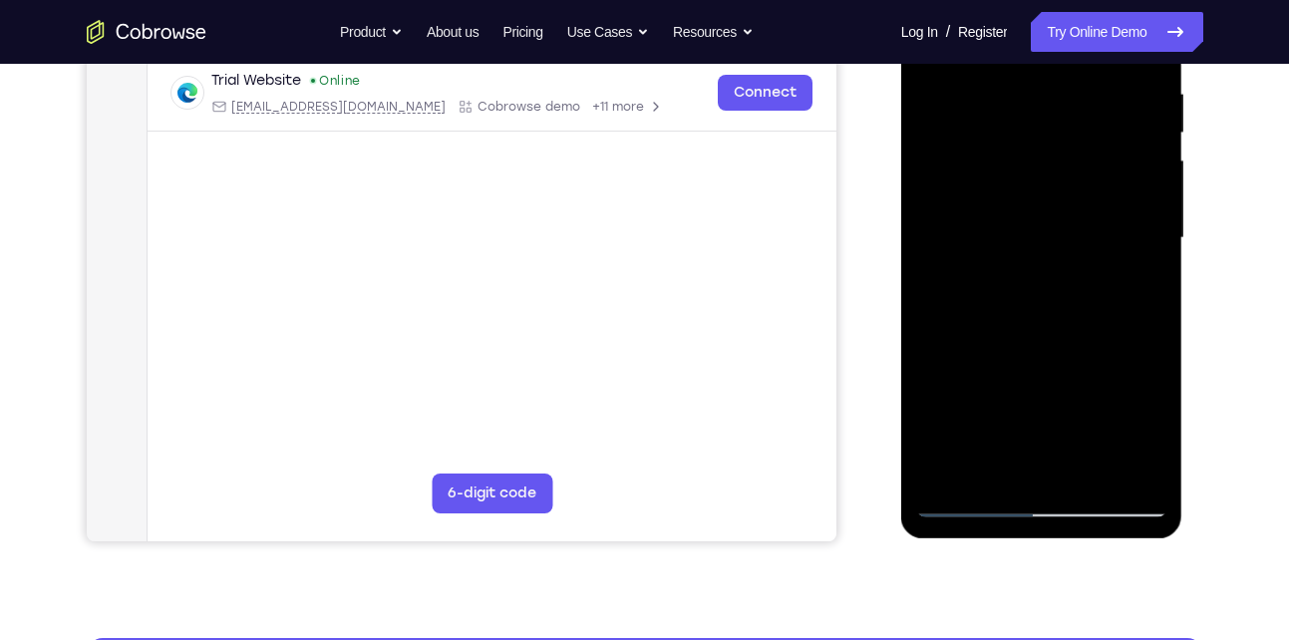
click at [1075, 466] on div at bounding box center [1041, 238] width 251 height 558
click at [1019, 432] on div at bounding box center [1041, 238] width 251 height 558
click at [999, 462] on div at bounding box center [1041, 238] width 251 height 558
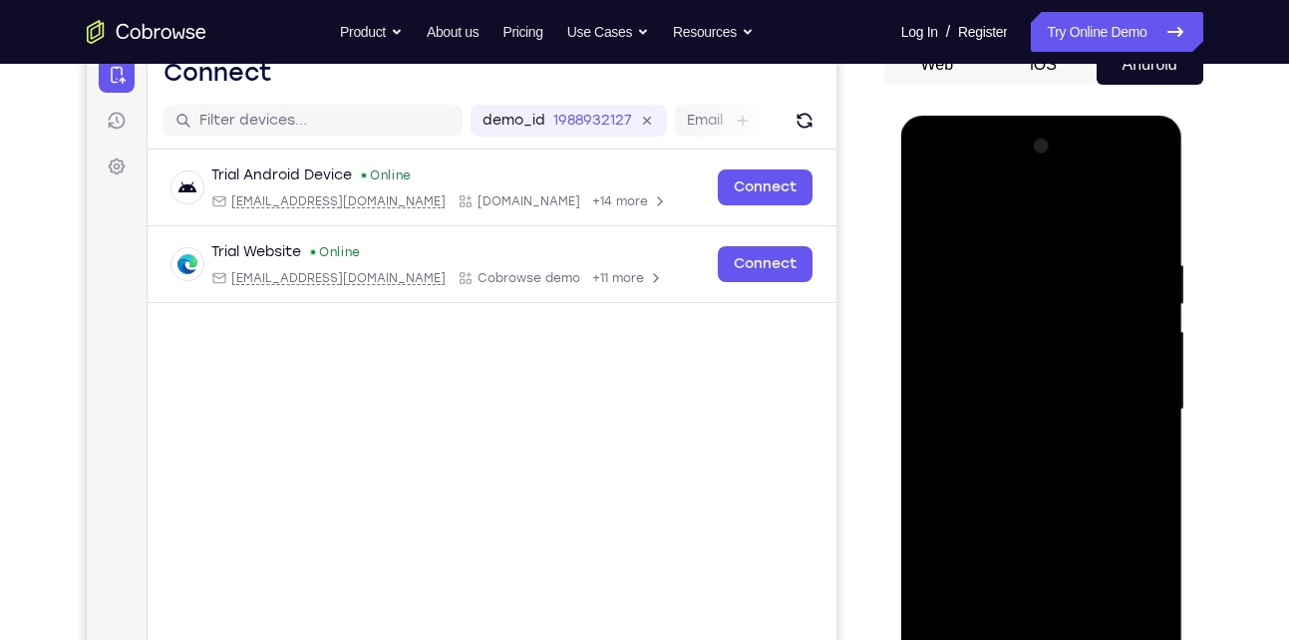
scroll to position [212, 0]
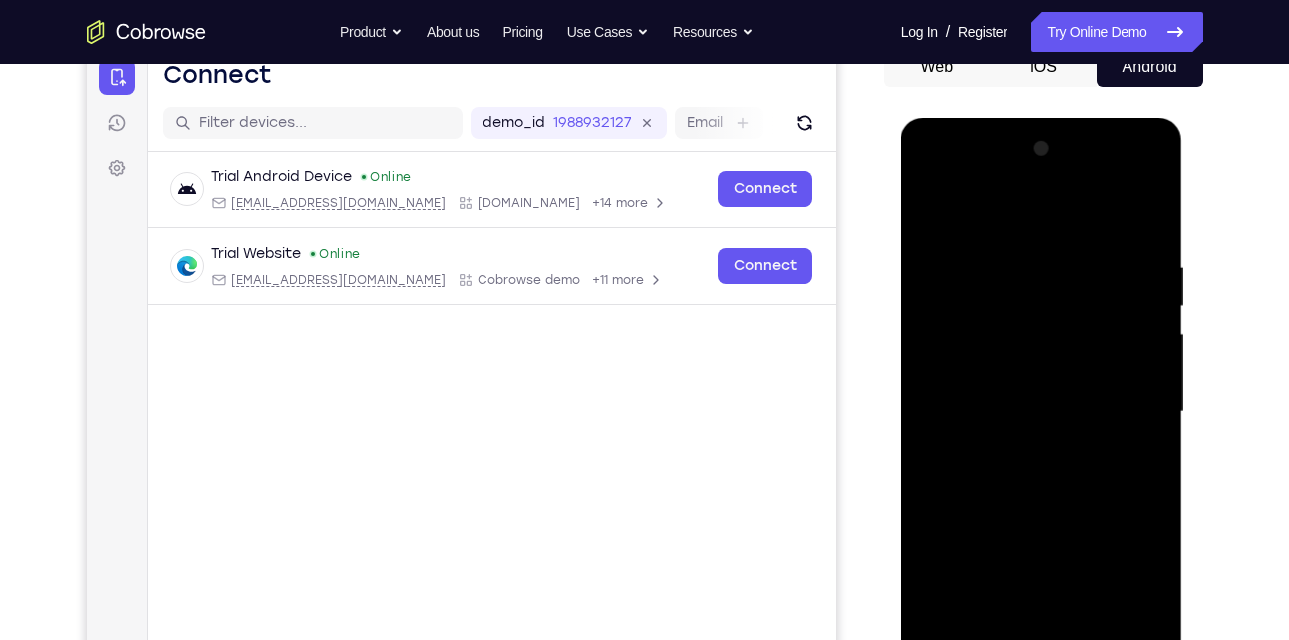
click at [934, 219] on div at bounding box center [1041, 412] width 251 height 558
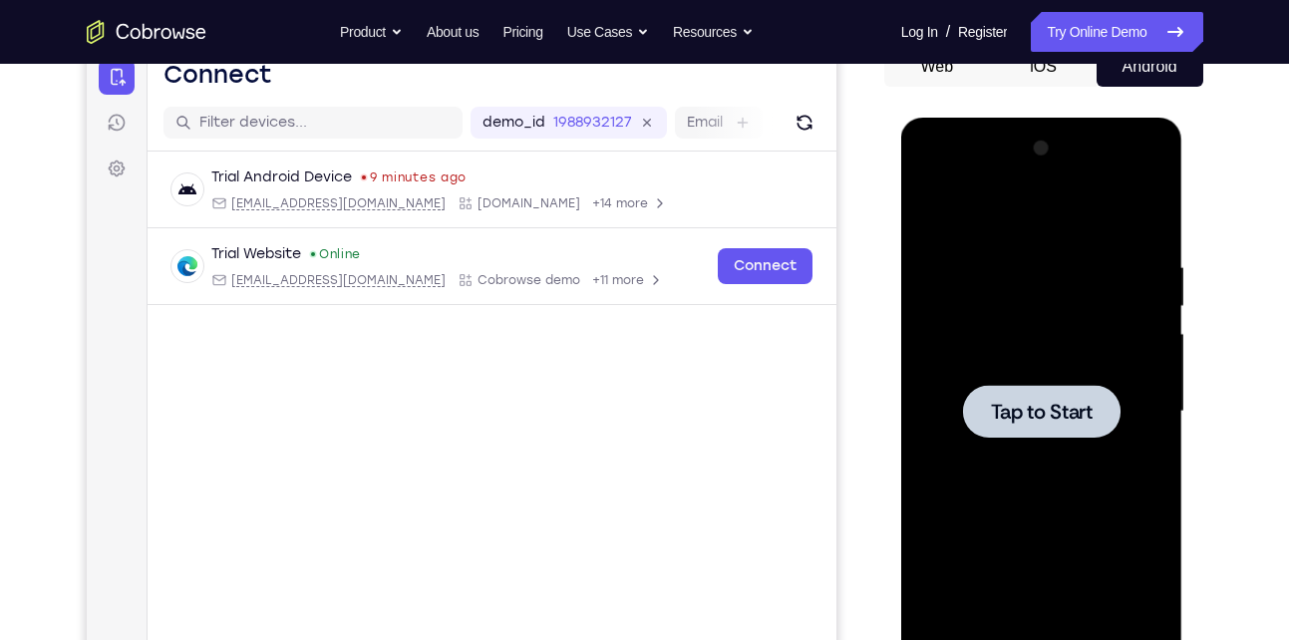
click at [1089, 431] on div at bounding box center [1041, 411] width 157 height 53
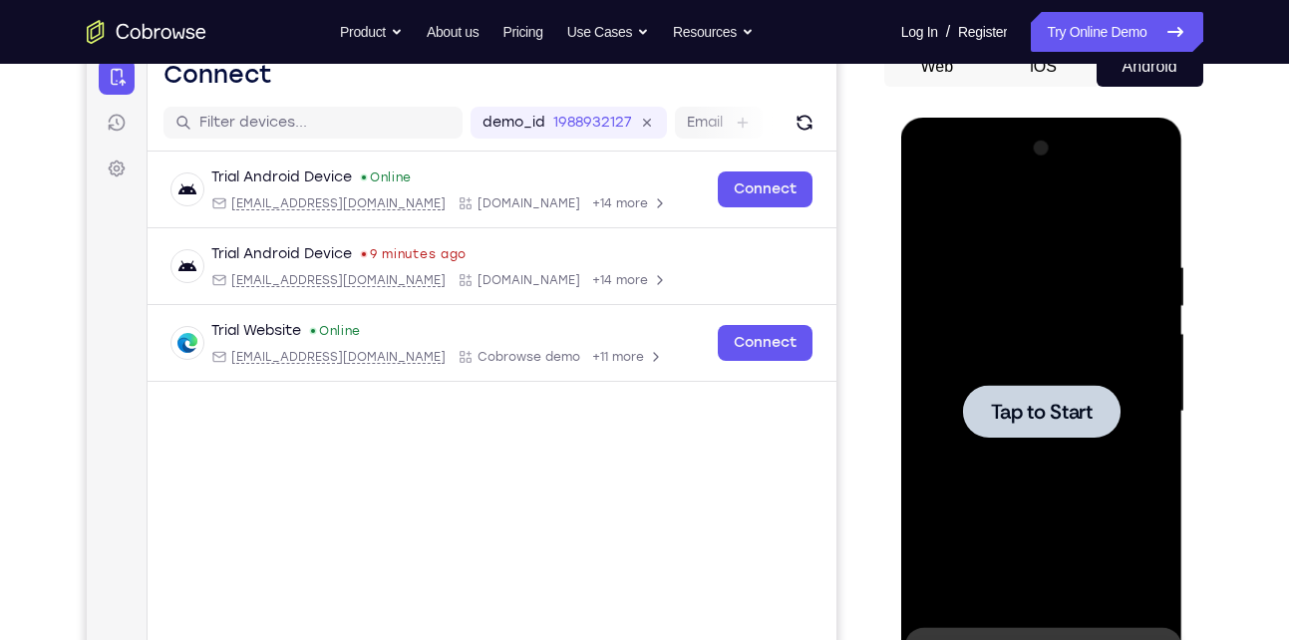
click at [983, 426] on div at bounding box center [1041, 411] width 157 height 53
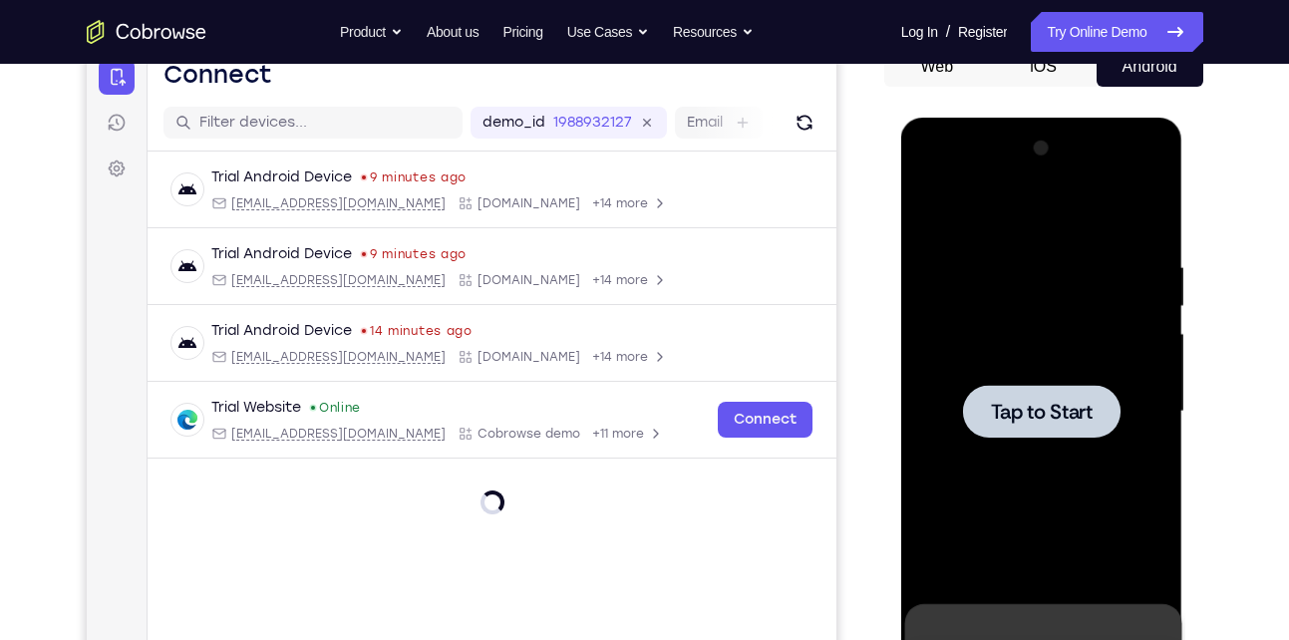
click at [1041, 428] on div at bounding box center [1041, 411] width 157 height 53
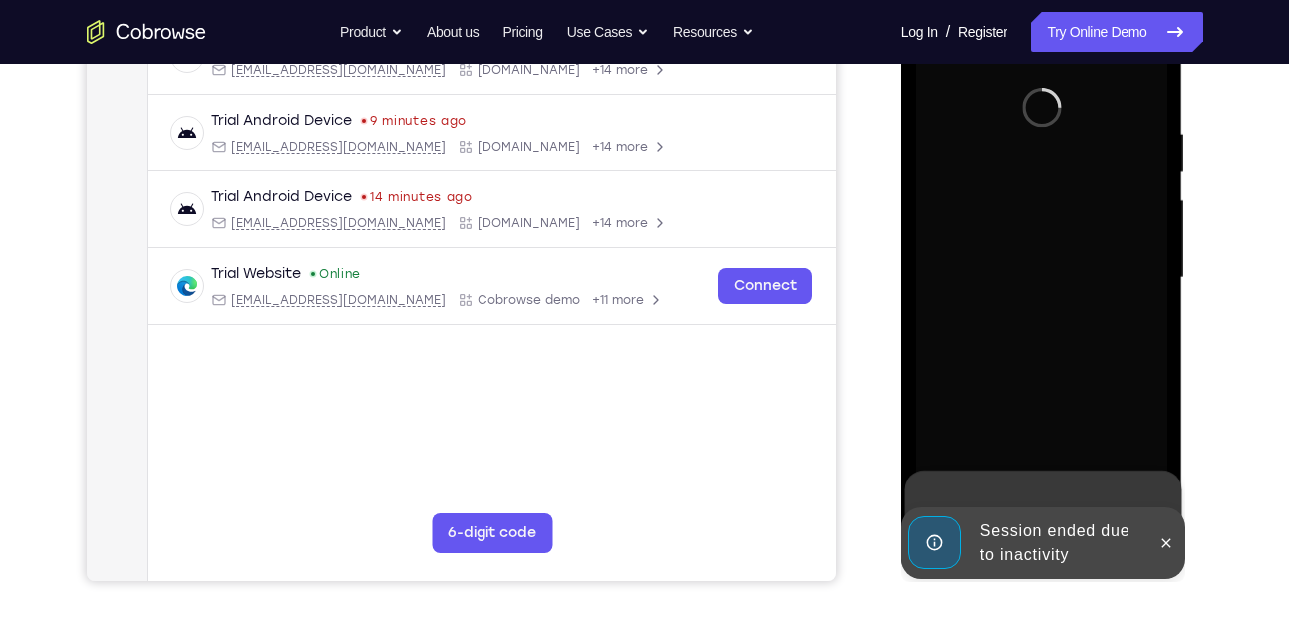
scroll to position [347, 0]
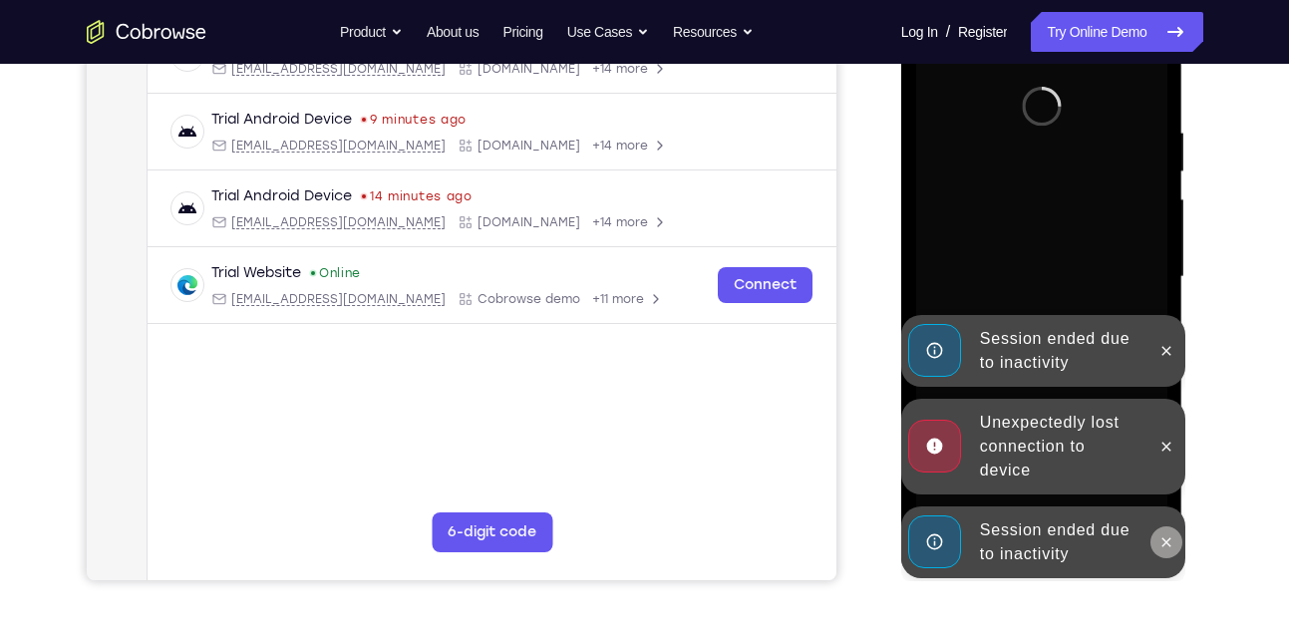
click at [1179, 534] on button at bounding box center [1166, 542] width 32 height 32
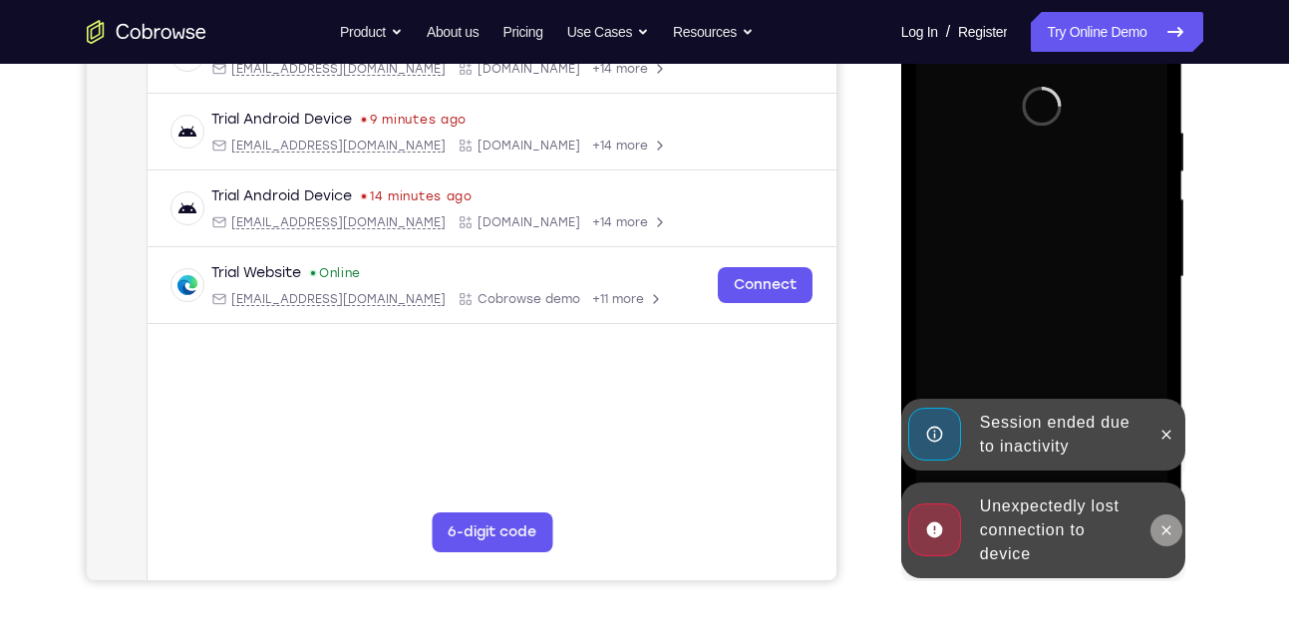
click at [1164, 530] on icon at bounding box center [1166, 530] width 16 height 16
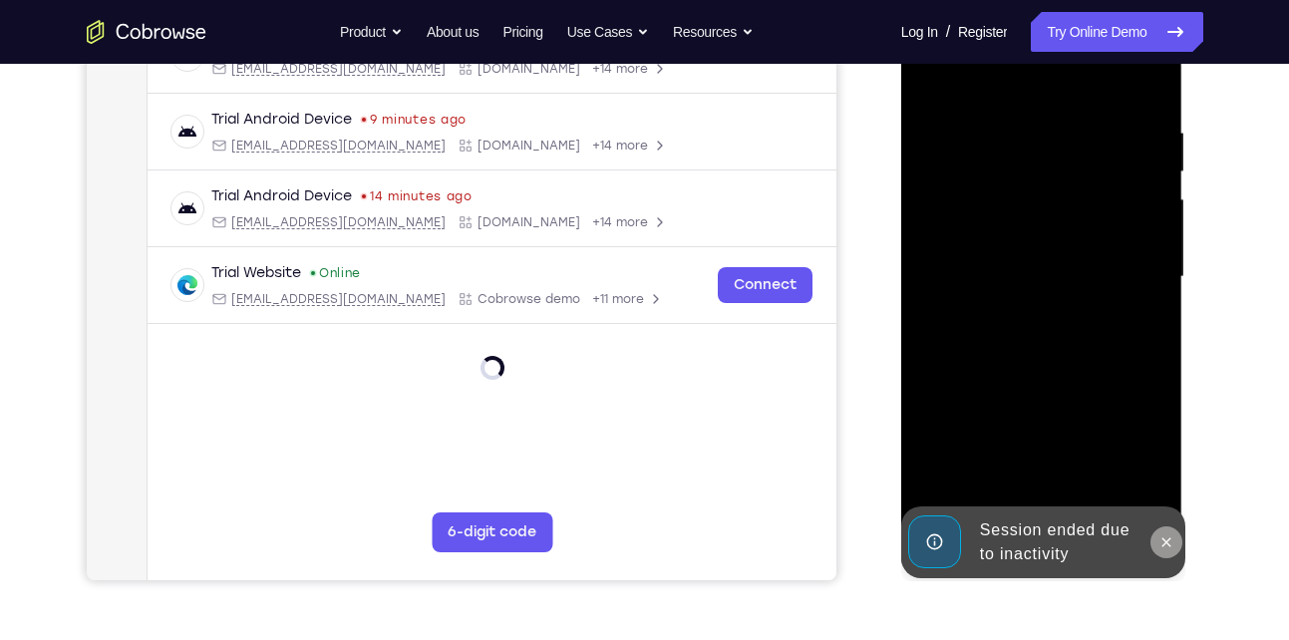
click at [1162, 555] on button at bounding box center [1166, 542] width 32 height 32
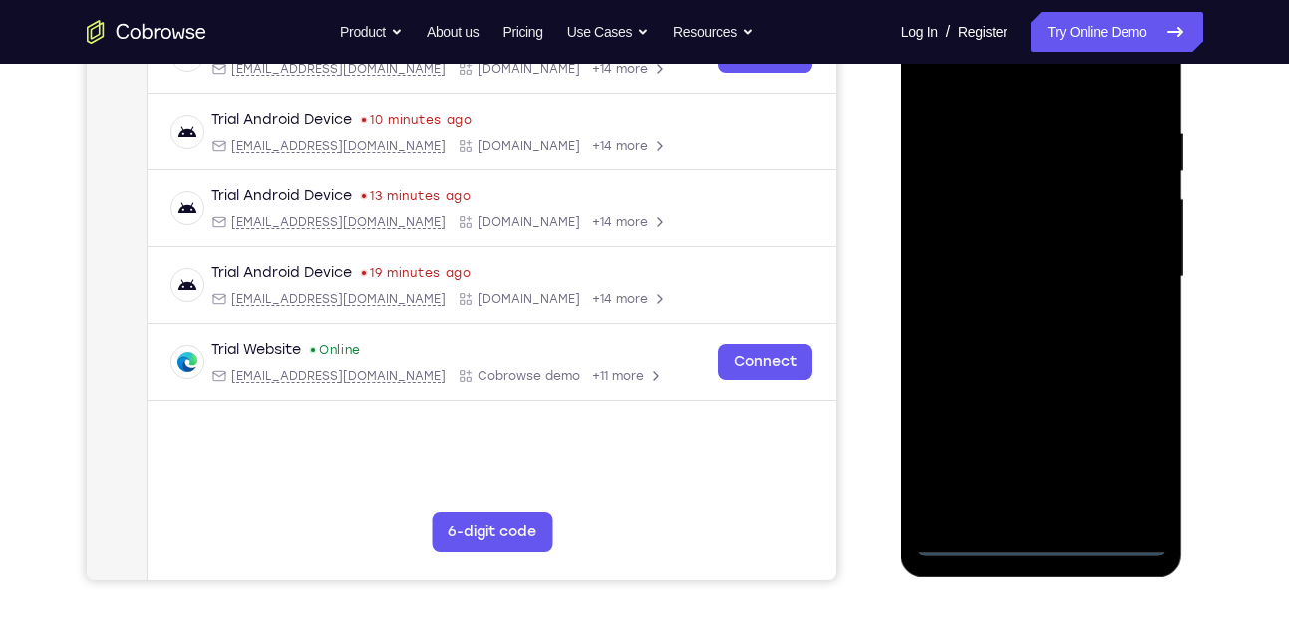
click at [1056, 538] on div at bounding box center [1041, 277] width 251 height 558
click at [1159, 441] on div at bounding box center [1041, 277] width 251 height 558
click at [1140, 453] on div at bounding box center [1041, 277] width 251 height 558
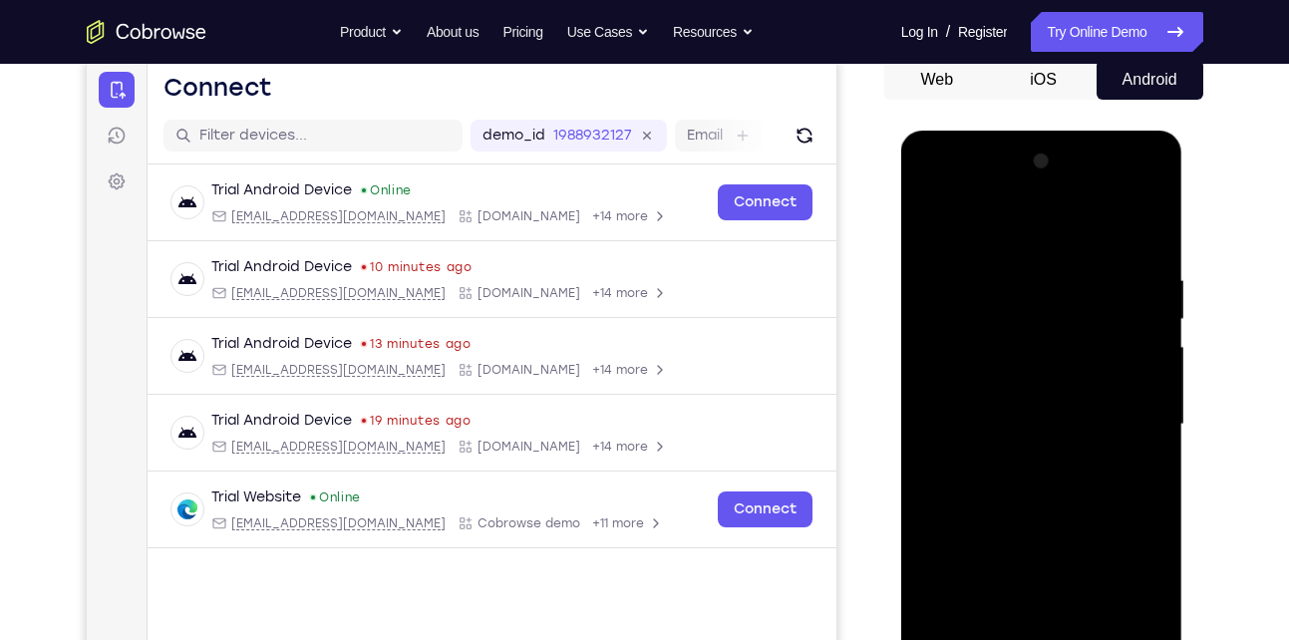
scroll to position [195, 0]
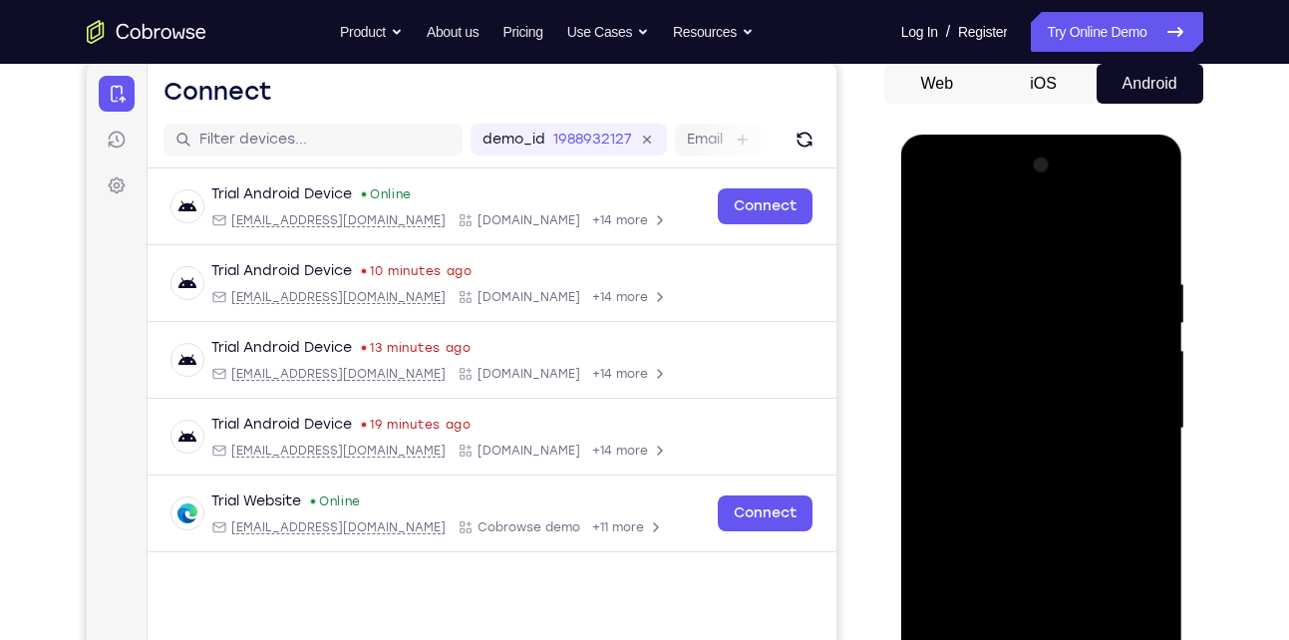
click at [978, 233] on div at bounding box center [1041, 428] width 251 height 558
click at [1126, 434] on div at bounding box center [1041, 428] width 251 height 558
click at [1017, 463] on div at bounding box center [1041, 428] width 251 height 558
click at [1045, 410] on div at bounding box center [1041, 428] width 251 height 558
click at [996, 389] on div at bounding box center [1041, 428] width 251 height 558
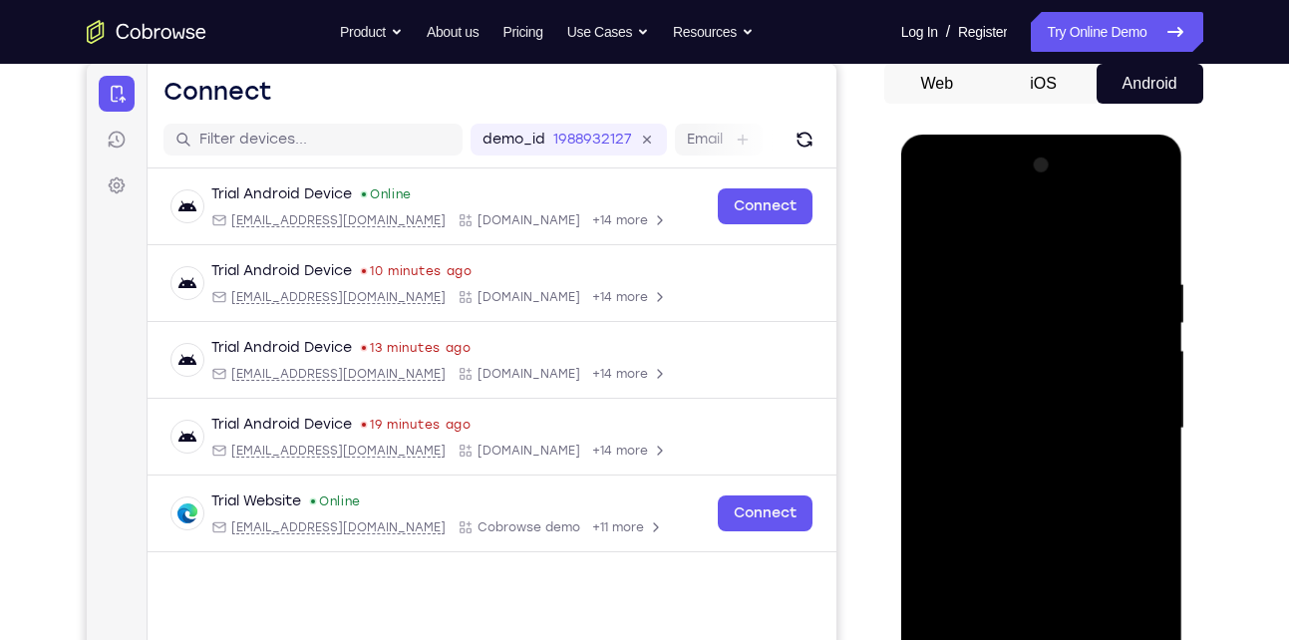
click at [1000, 426] on div at bounding box center [1041, 428] width 251 height 558
click at [1009, 495] on div at bounding box center [1041, 428] width 251 height 558
click at [1129, 223] on div at bounding box center [1041, 428] width 251 height 558
click at [1063, 499] on div at bounding box center [1041, 428] width 251 height 558
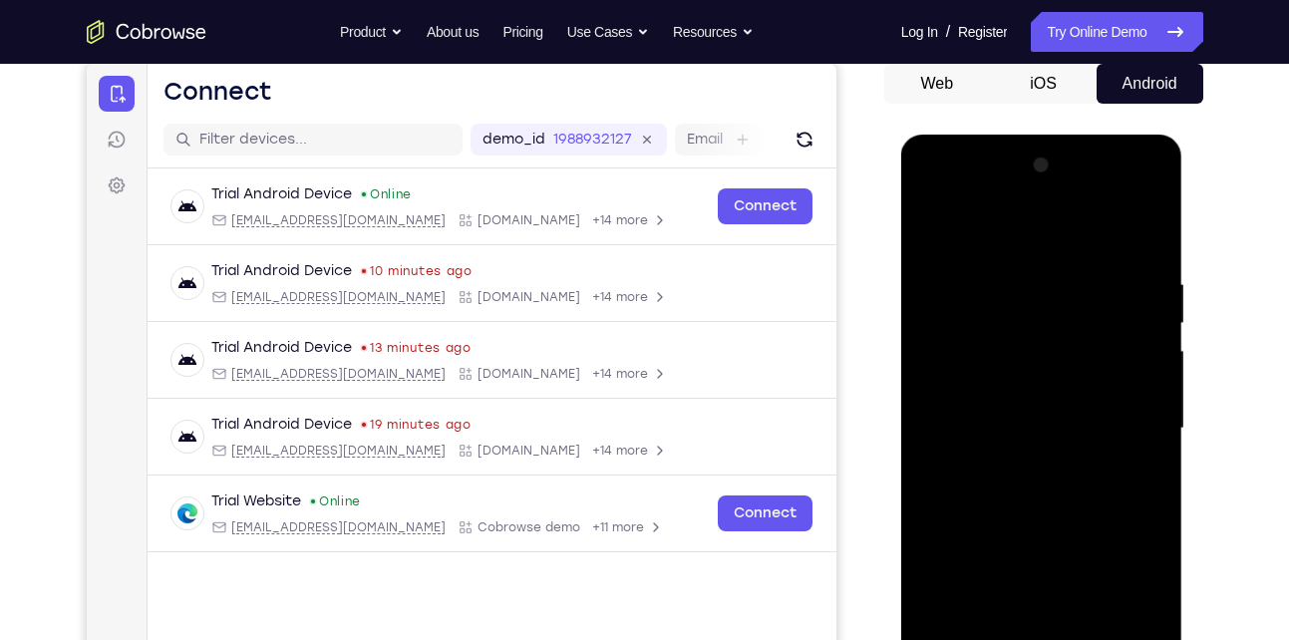
click at [1026, 499] on div at bounding box center [1041, 428] width 251 height 558
click at [1058, 495] on div at bounding box center [1041, 428] width 251 height 558
click at [1065, 489] on div at bounding box center [1041, 428] width 251 height 558
click at [1035, 479] on div at bounding box center [1041, 428] width 251 height 558
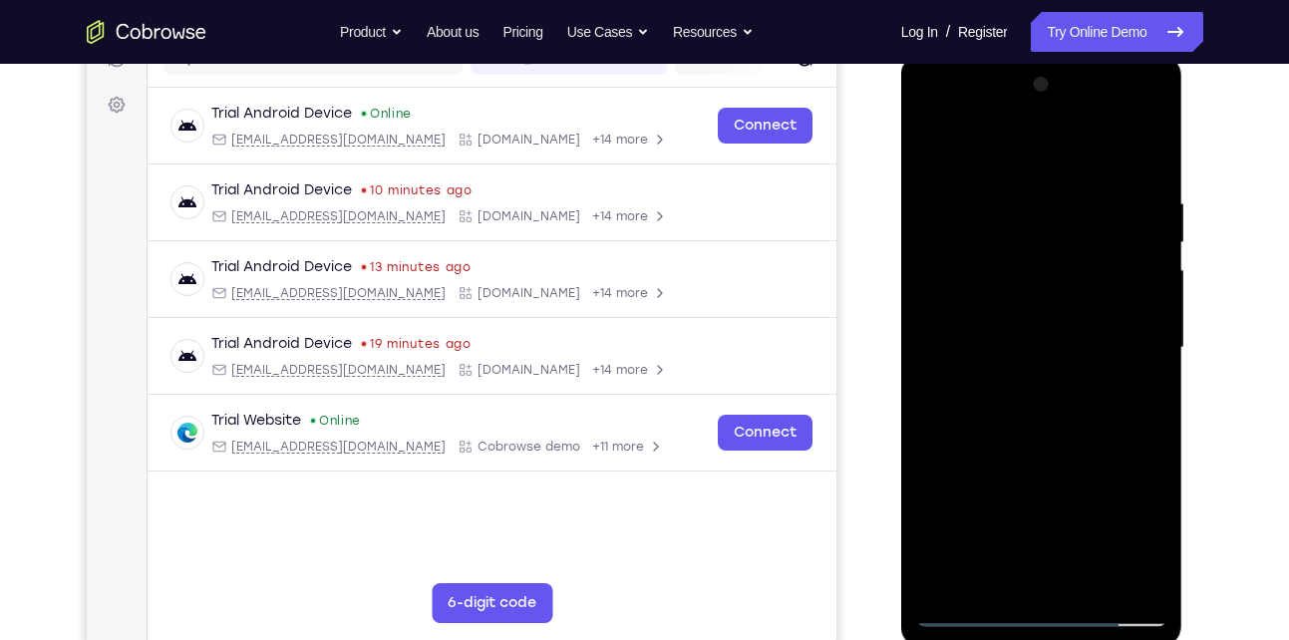
scroll to position [282, 0]
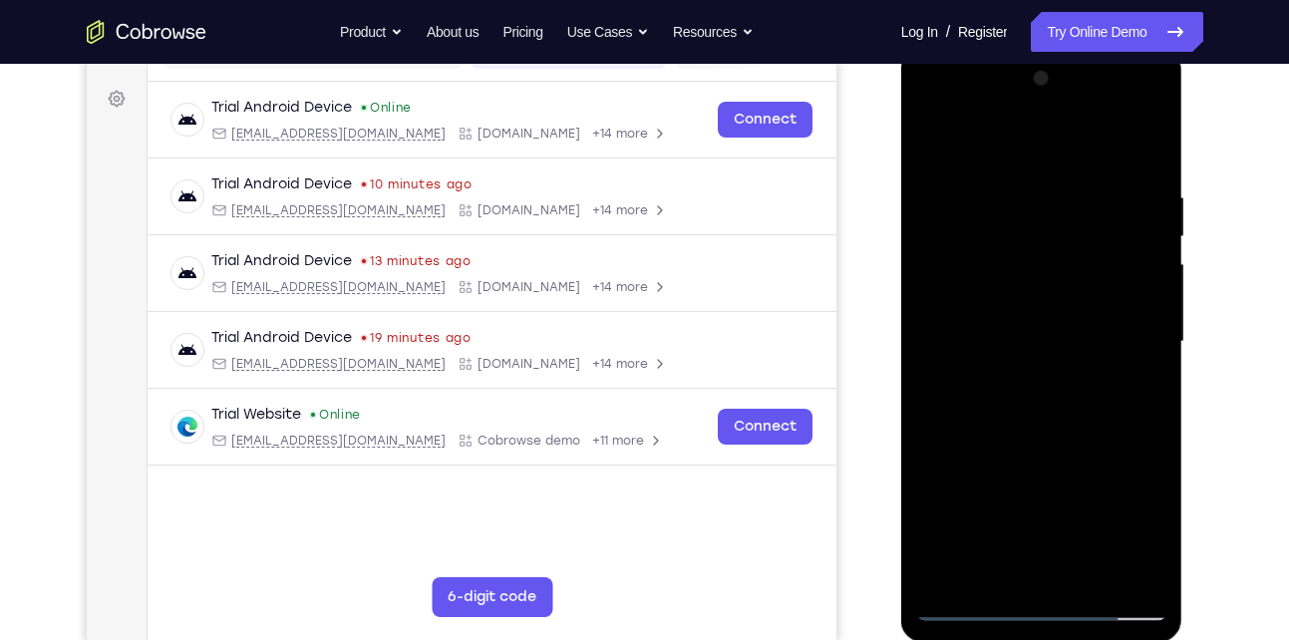
click at [1071, 395] on div at bounding box center [1041, 342] width 251 height 558
drag, startPoint x: 1018, startPoint y: 368, endPoint x: 1082, endPoint y: 272, distance: 115.0
click at [1082, 272] on div at bounding box center [1041, 342] width 251 height 558
drag, startPoint x: 1018, startPoint y: 396, endPoint x: 1089, endPoint y: 246, distance: 165.4
click at [1089, 246] on div at bounding box center [1041, 342] width 251 height 558
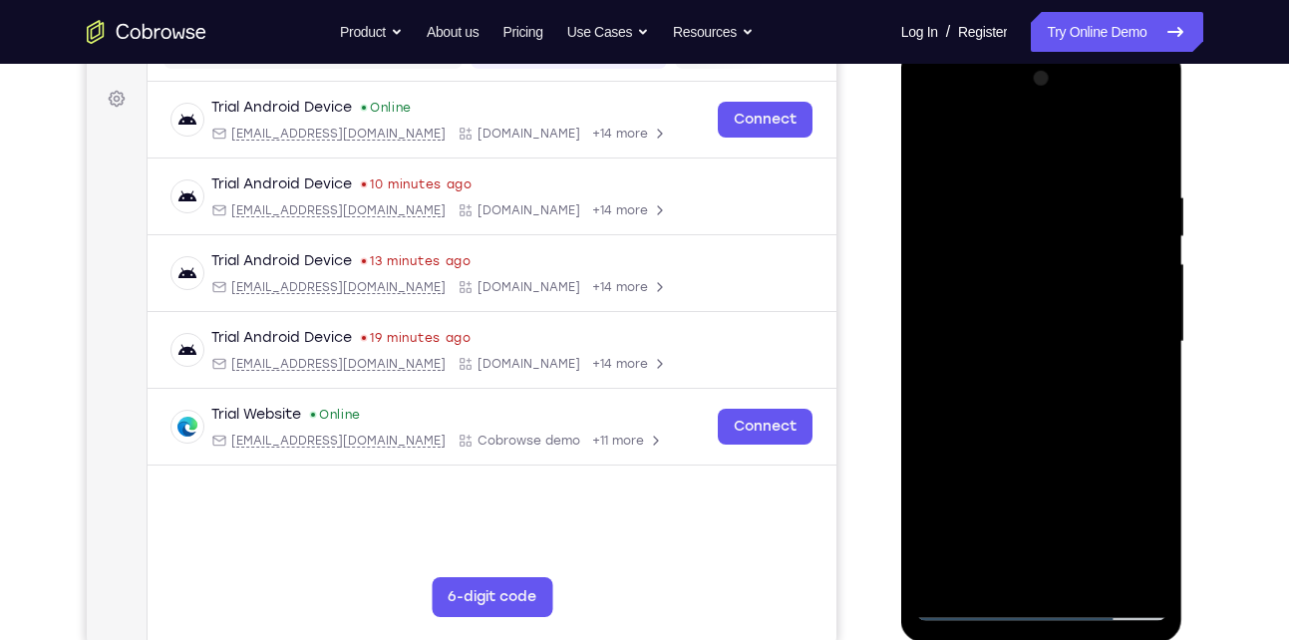
drag, startPoint x: 1035, startPoint y: 362, endPoint x: 1128, endPoint y: 181, distance: 202.8
click at [1128, 181] on div at bounding box center [1041, 342] width 251 height 558
drag, startPoint x: 1073, startPoint y: 304, endPoint x: 1073, endPoint y: 274, distance: 29.9
click at [1073, 274] on div at bounding box center [1041, 342] width 251 height 558
drag, startPoint x: 1086, startPoint y: 231, endPoint x: 1031, endPoint y: 406, distance: 182.8
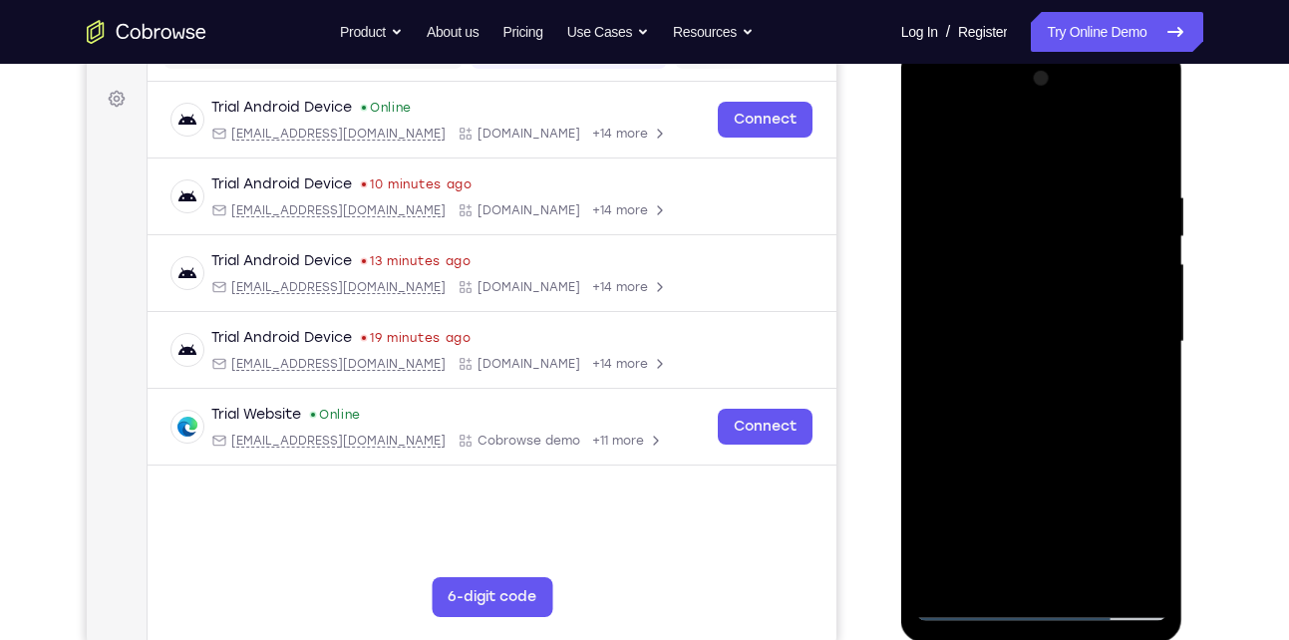
click at [1031, 406] on div at bounding box center [1041, 342] width 251 height 558
drag, startPoint x: 1109, startPoint y: 192, endPoint x: 1053, endPoint y: 346, distance: 163.3
click at [1053, 346] on div at bounding box center [1041, 342] width 251 height 558
click at [930, 225] on div at bounding box center [1041, 342] width 251 height 558
drag, startPoint x: 1010, startPoint y: 422, endPoint x: 1040, endPoint y: 207, distance: 216.5
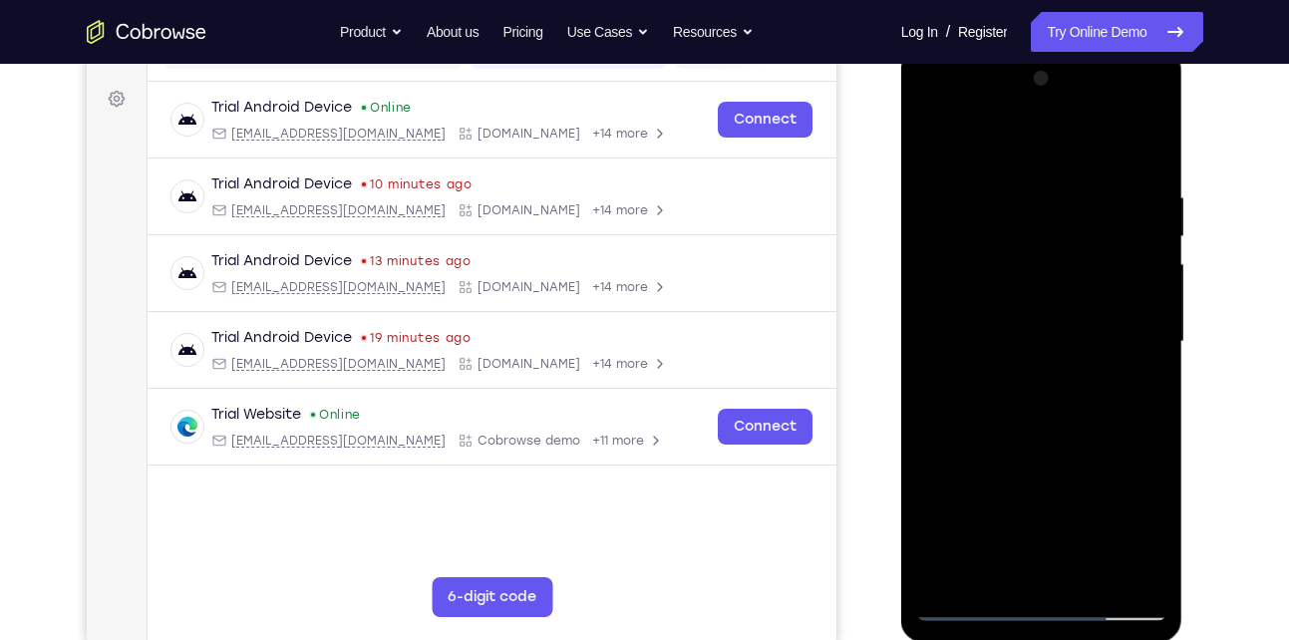
click at [1040, 207] on div at bounding box center [1041, 342] width 251 height 558
drag, startPoint x: 1034, startPoint y: 353, endPoint x: 1060, endPoint y: 286, distance: 71.6
click at [1060, 286] on div at bounding box center [1041, 342] width 251 height 558
drag, startPoint x: 1019, startPoint y: 377, endPoint x: 1061, endPoint y: 279, distance: 106.3
click at [1061, 279] on div at bounding box center [1041, 342] width 251 height 558
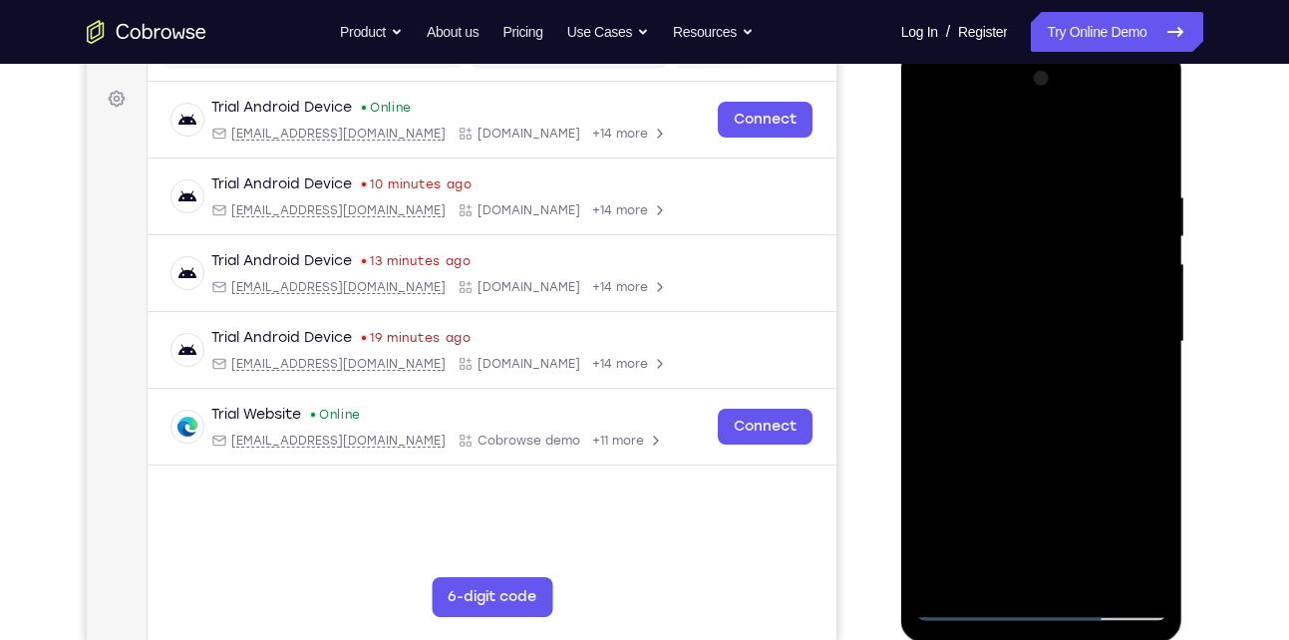
drag, startPoint x: 1031, startPoint y: 358, endPoint x: 1051, endPoint y: 249, distance: 110.4
click at [1051, 249] on div at bounding box center [1041, 342] width 251 height 558
click at [1155, 242] on div at bounding box center [1041, 342] width 251 height 558
drag, startPoint x: 1034, startPoint y: 256, endPoint x: 1037, endPoint y: 368, distance: 111.7
click at [1037, 368] on div at bounding box center [1041, 342] width 251 height 558
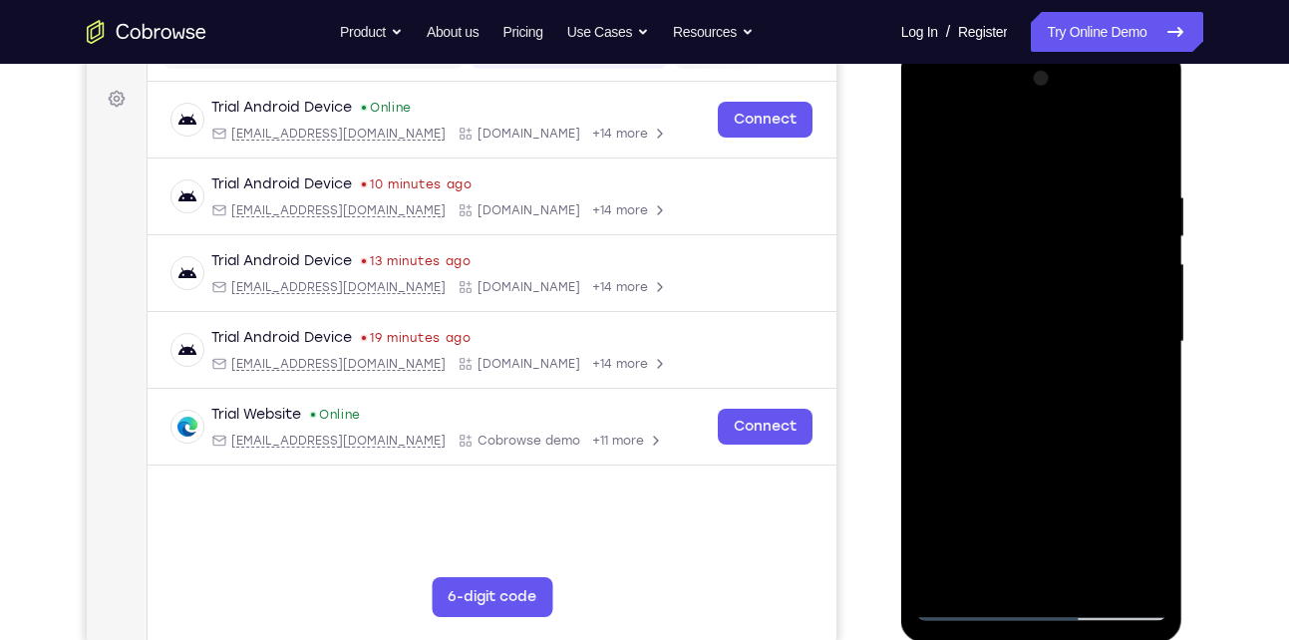
drag, startPoint x: 1052, startPoint y: 310, endPoint x: 1067, endPoint y: 165, distance: 145.3
click at [1067, 165] on div at bounding box center [1041, 342] width 251 height 558
drag, startPoint x: 1068, startPoint y: 378, endPoint x: 1060, endPoint y: 282, distance: 96.0
click at [1060, 282] on div at bounding box center [1041, 342] width 251 height 558
click at [1153, 331] on div at bounding box center [1041, 342] width 251 height 558
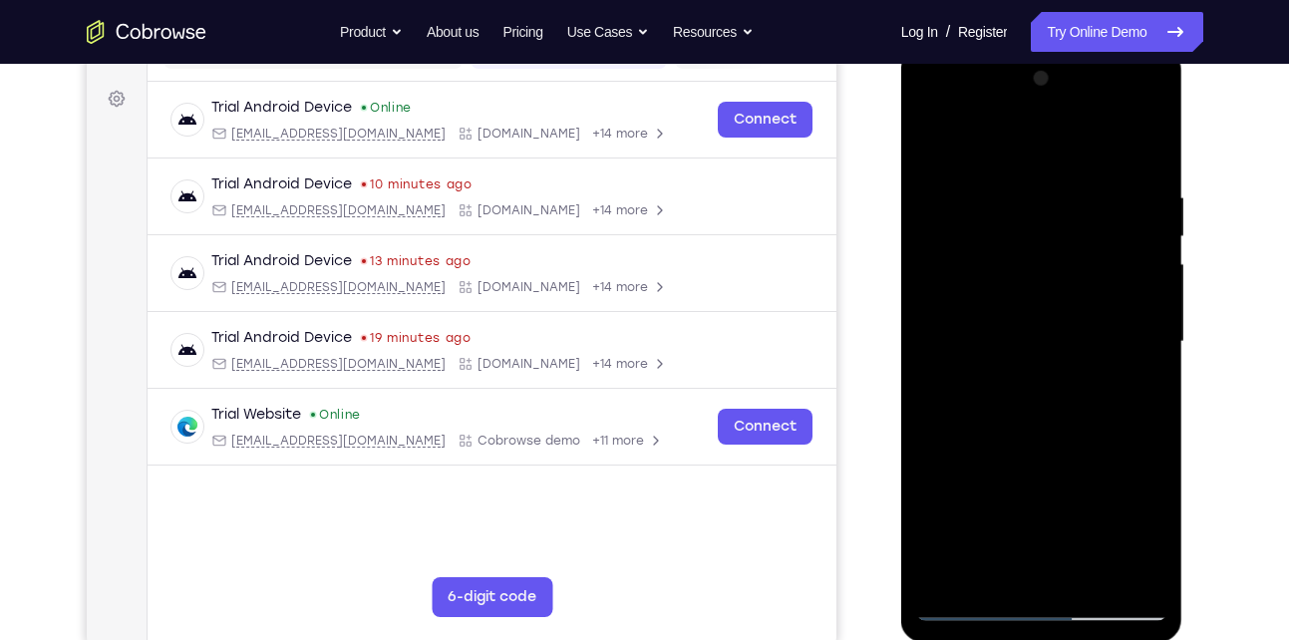
scroll to position [358, 0]
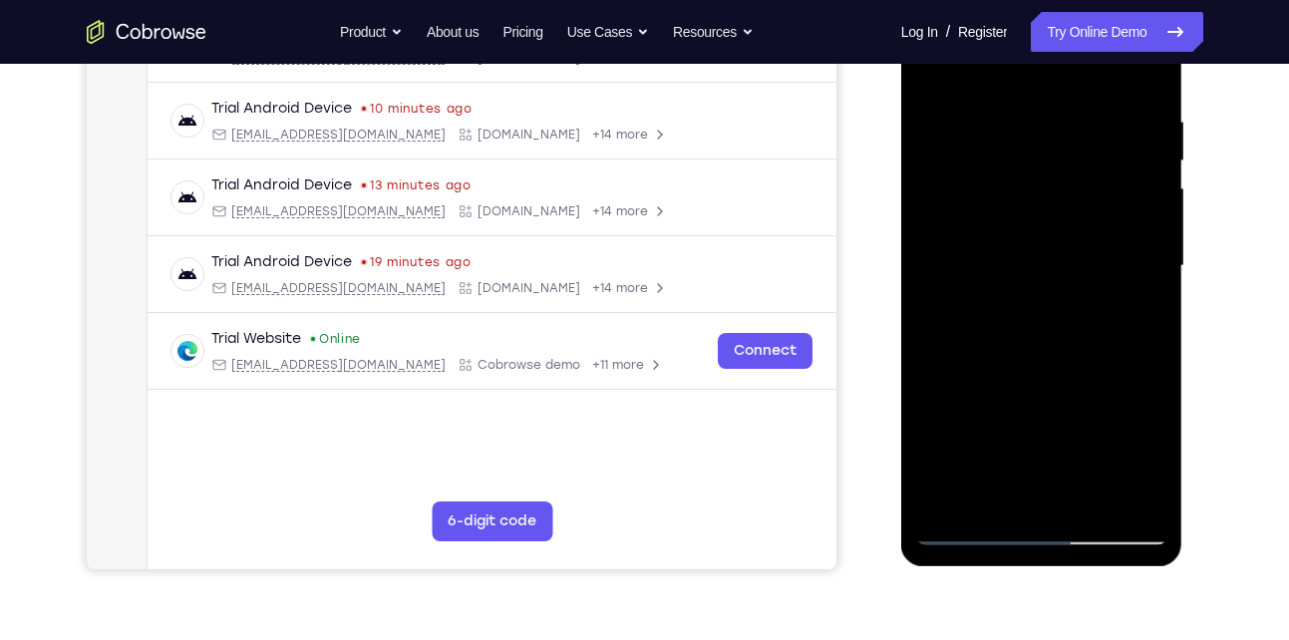
click at [1158, 261] on div at bounding box center [1041, 266] width 251 height 558
drag, startPoint x: 1011, startPoint y: 332, endPoint x: 1071, endPoint y: 143, distance: 198.9
click at [1071, 143] on div at bounding box center [1041, 266] width 251 height 558
drag, startPoint x: 999, startPoint y: 378, endPoint x: 1071, endPoint y: 209, distance: 183.5
click at [1071, 209] on div at bounding box center [1041, 266] width 251 height 558
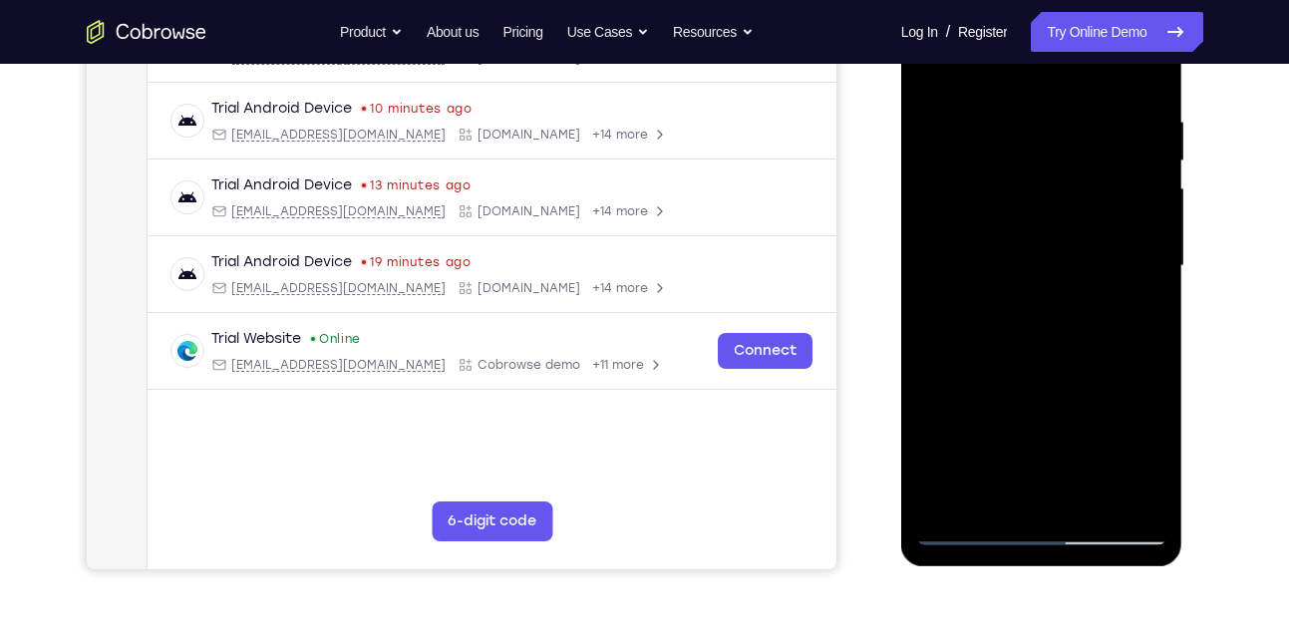
drag, startPoint x: 1057, startPoint y: 375, endPoint x: 1092, endPoint y: 308, distance: 75.3
click at [1092, 308] on div at bounding box center [1041, 266] width 251 height 558
drag, startPoint x: 1079, startPoint y: 350, endPoint x: 1135, endPoint y: 245, distance: 118.6
click at [1135, 245] on div at bounding box center [1041, 266] width 251 height 558
drag, startPoint x: 1130, startPoint y: 223, endPoint x: 1080, endPoint y: 294, distance: 86.5
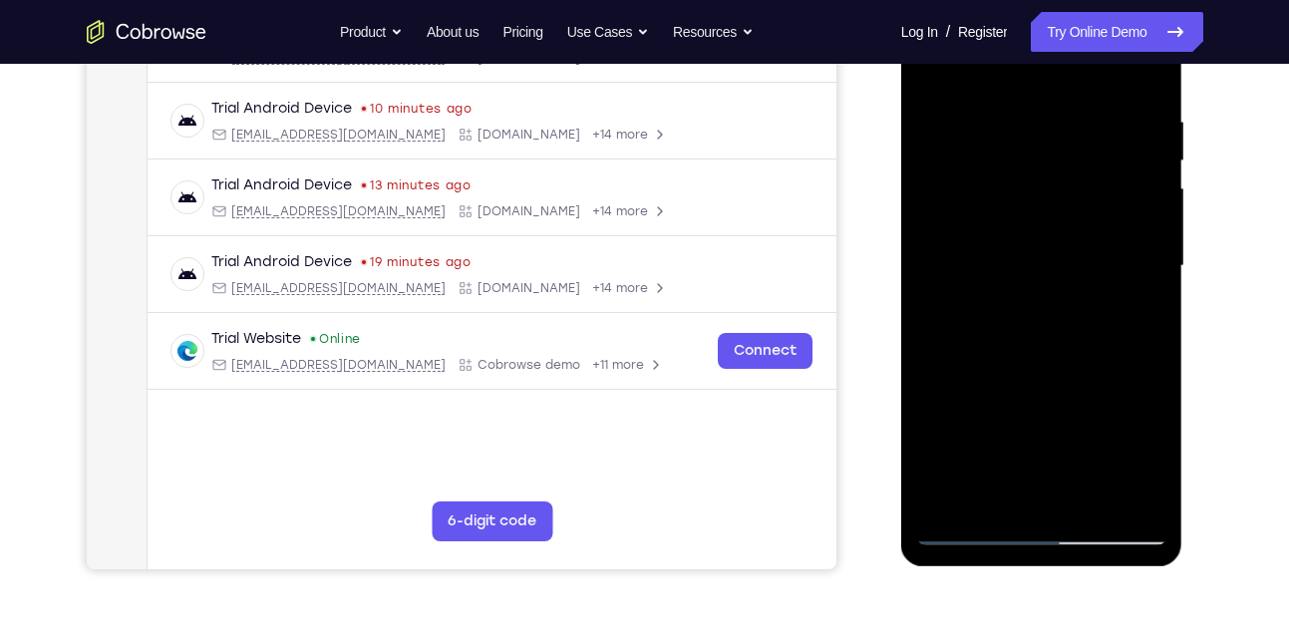
click at [1080, 294] on div at bounding box center [1041, 266] width 251 height 558
drag, startPoint x: 1080, startPoint y: 294, endPoint x: 1153, endPoint y: 137, distance: 173.5
click at [1153, 137] on div at bounding box center [1041, 266] width 251 height 558
drag, startPoint x: 1037, startPoint y: 319, endPoint x: 1105, endPoint y: 107, distance: 222.8
click at [1105, 107] on div at bounding box center [1041, 266] width 251 height 558
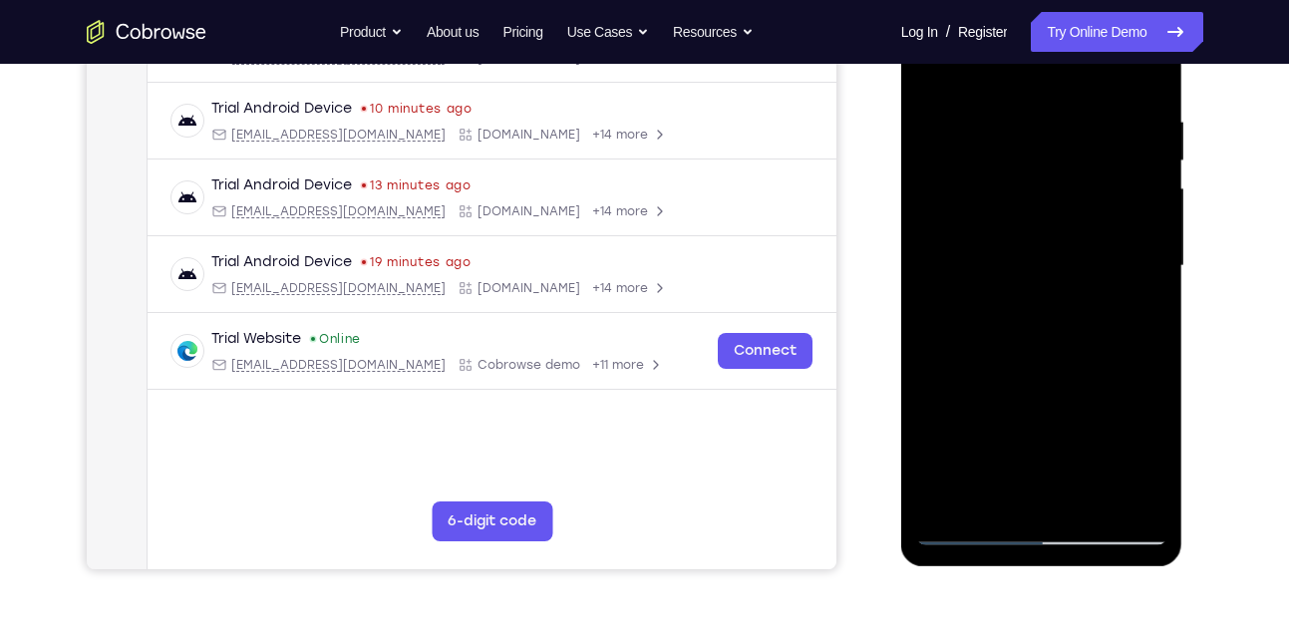
drag, startPoint x: 1057, startPoint y: 203, endPoint x: 1041, endPoint y: 365, distance: 162.2
click at [1041, 365] on div at bounding box center [1041, 266] width 251 height 558
drag, startPoint x: 1033, startPoint y: 425, endPoint x: 1043, endPoint y: 188, distance: 236.4
click at [1043, 188] on div at bounding box center [1041, 266] width 251 height 558
drag, startPoint x: 1081, startPoint y: 329, endPoint x: 1084, endPoint y: 251, distance: 77.8
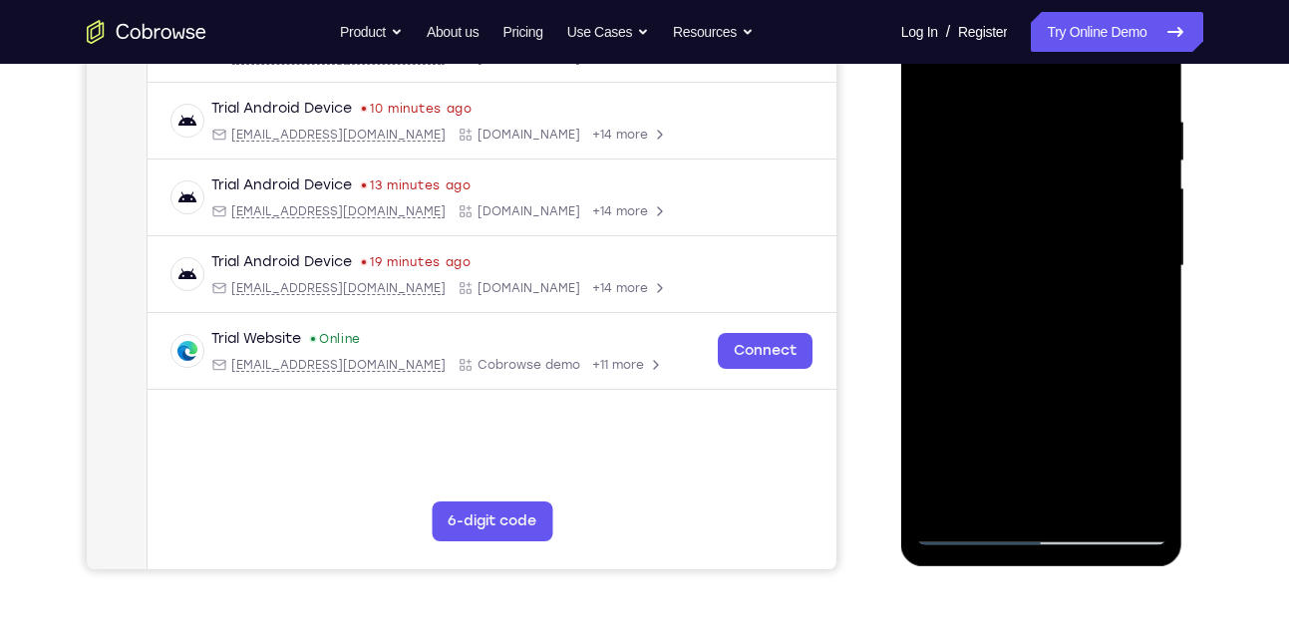
click at [1084, 251] on div at bounding box center [1041, 266] width 251 height 558
drag, startPoint x: 1076, startPoint y: 362, endPoint x: 1058, endPoint y: 135, distance: 227.9
click at [1058, 135] on div at bounding box center [1041, 266] width 251 height 558
drag, startPoint x: 1082, startPoint y: 351, endPoint x: 1098, endPoint y: 78, distance: 273.5
click at [1098, 78] on div at bounding box center [1041, 266] width 251 height 558
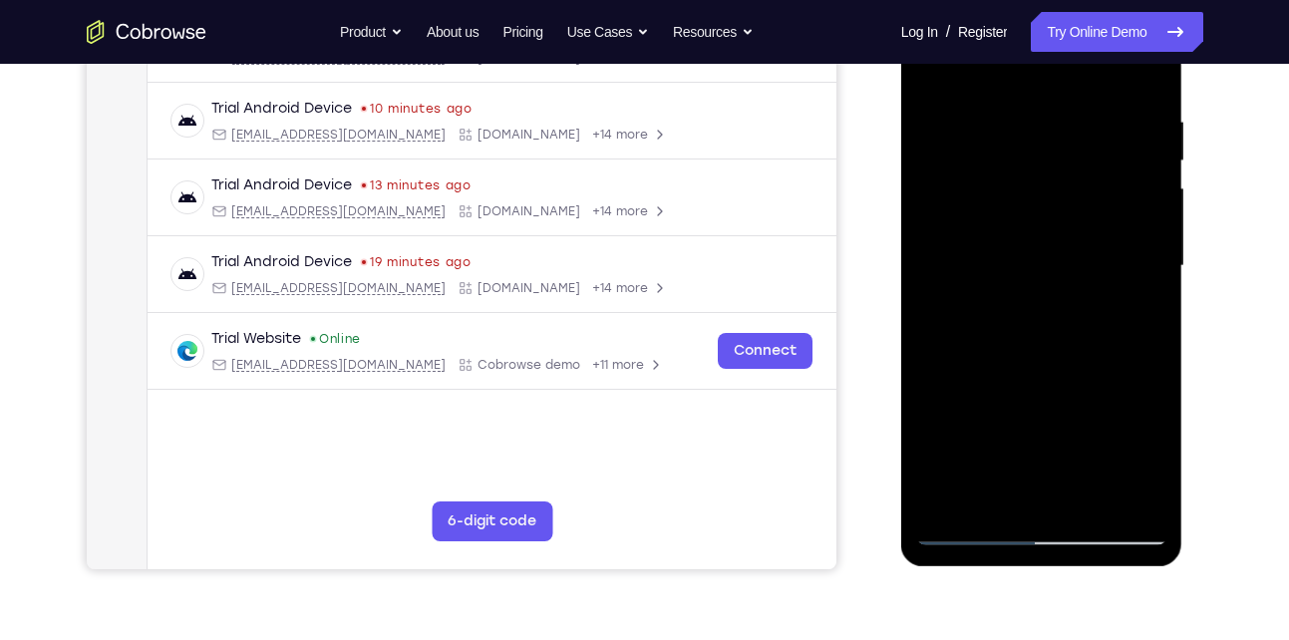
drag, startPoint x: 1039, startPoint y: 336, endPoint x: 1060, endPoint y: 104, distance: 233.1
click at [1060, 104] on div at bounding box center [1041, 266] width 251 height 558
drag, startPoint x: 1072, startPoint y: 353, endPoint x: 1094, endPoint y: 233, distance: 121.6
click at [1094, 233] on div at bounding box center [1041, 266] width 251 height 558
drag, startPoint x: 1068, startPoint y: 352, endPoint x: 1153, endPoint y: 96, distance: 269.8
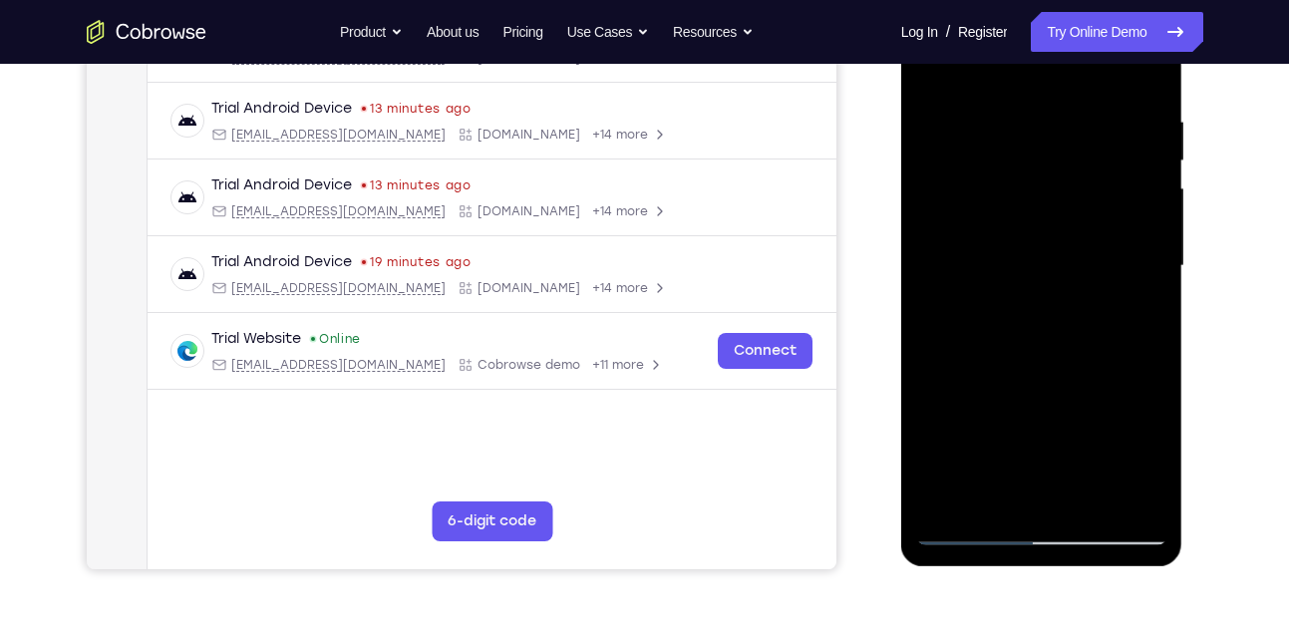
click at [1153, 96] on div at bounding box center [1041, 266] width 251 height 558
drag, startPoint x: 1049, startPoint y: 391, endPoint x: 1017, endPoint y: 228, distance: 165.5
click at [1017, 228] on div at bounding box center [1041, 266] width 251 height 558
drag, startPoint x: 1041, startPoint y: 409, endPoint x: 1045, endPoint y: 294, distance: 114.7
click at [1045, 294] on div at bounding box center [1041, 266] width 251 height 558
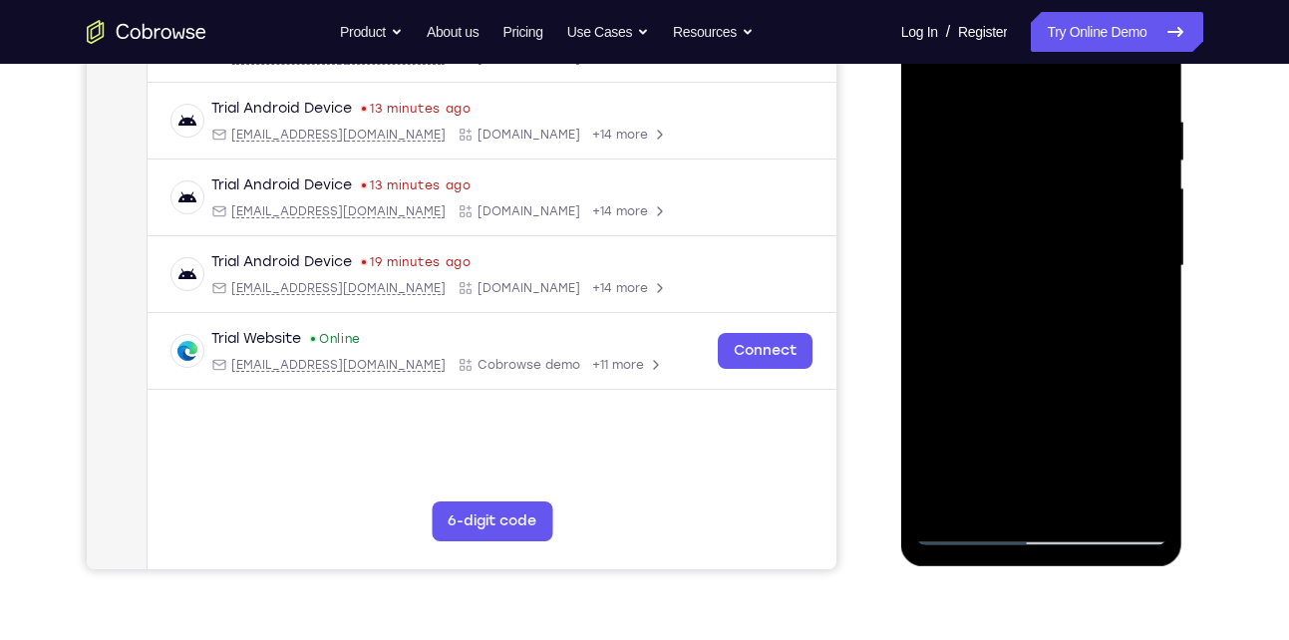
drag, startPoint x: 1046, startPoint y: 369, endPoint x: 1053, endPoint y: 305, distance: 64.2
click at [1053, 305] on div at bounding box center [1041, 266] width 251 height 558
click at [1155, 264] on div at bounding box center [1041, 266] width 251 height 558
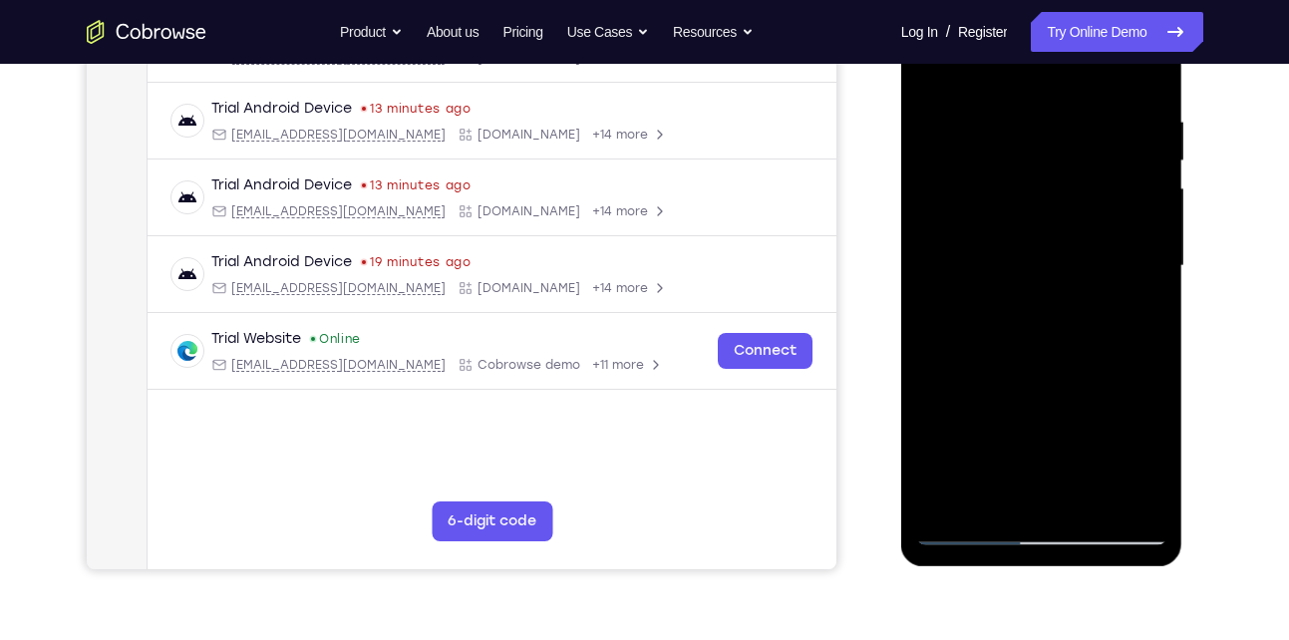
click at [1155, 264] on div at bounding box center [1041, 266] width 251 height 558
click at [1154, 267] on div at bounding box center [1041, 266] width 251 height 558
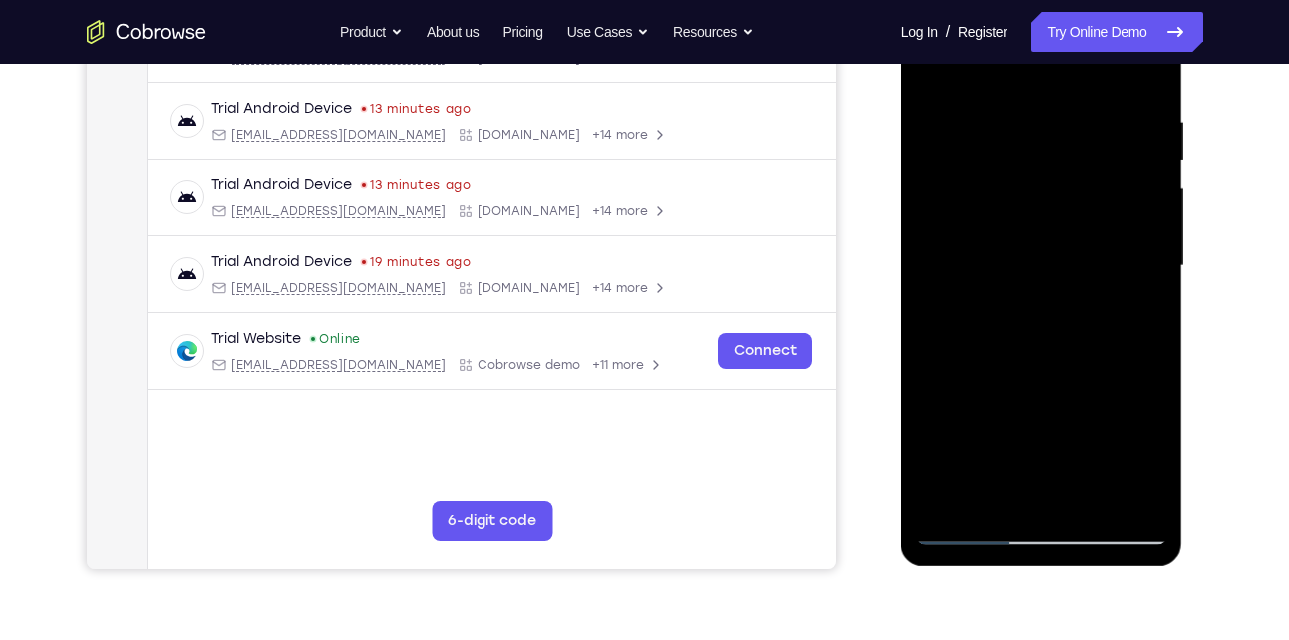
click at [1154, 267] on div at bounding box center [1041, 266] width 251 height 558
drag, startPoint x: 1038, startPoint y: 231, endPoint x: 1013, endPoint y: 349, distance: 120.4
click at [1013, 349] on div at bounding box center [1041, 266] width 251 height 558
click at [974, 281] on div at bounding box center [1041, 266] width 251 height 558
drag, startPoint x: 1080, startPoint y: 142, endPoint x: 1015, endPoint y: 341, distance: 209.9
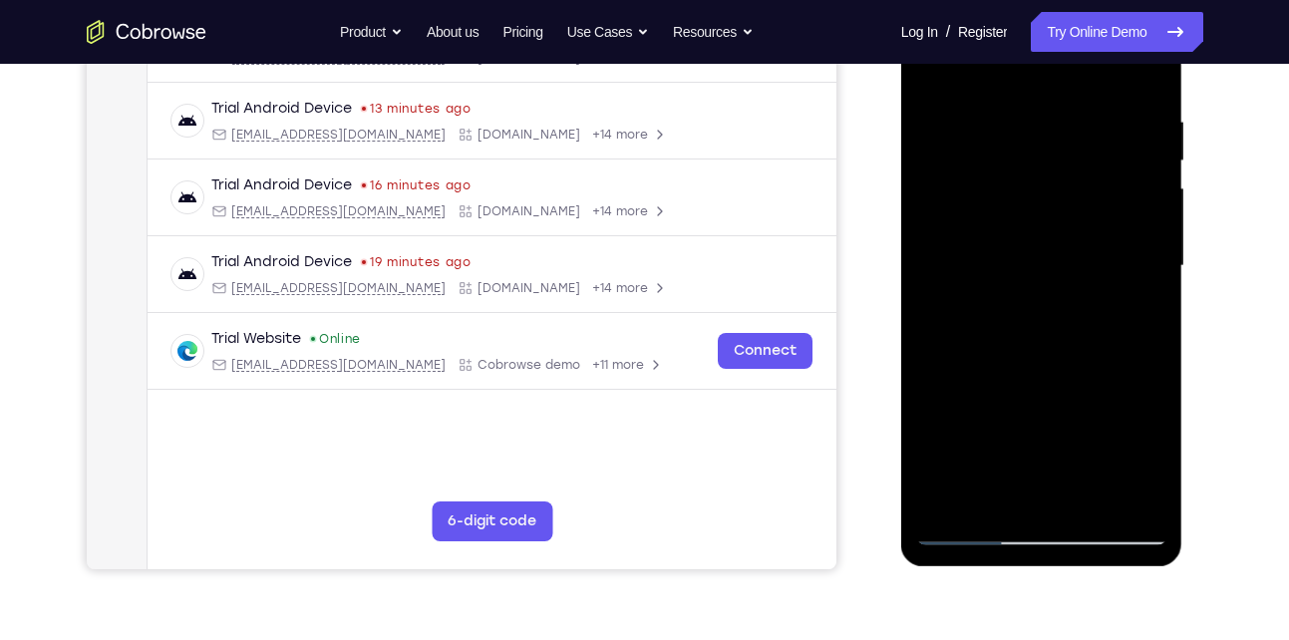
click at [1015, 341] on div at bounding box center [1041, 266] width 251 height 558
drag, startPoint x: 1112, startPoint y: 190, endPoint x: 1061, endPoint y: 316, distance: 135.5
click at [1061, 316] on div at bounding box center [1041, 266] width 251 height 558
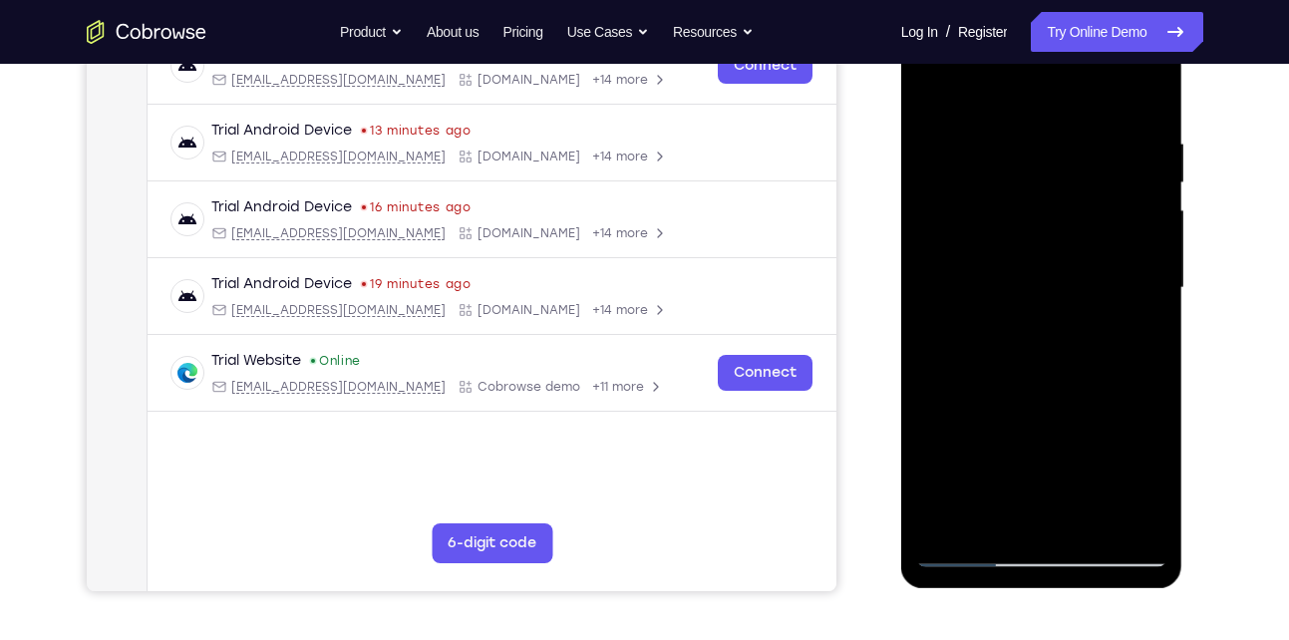
scroll to position [364, 0]
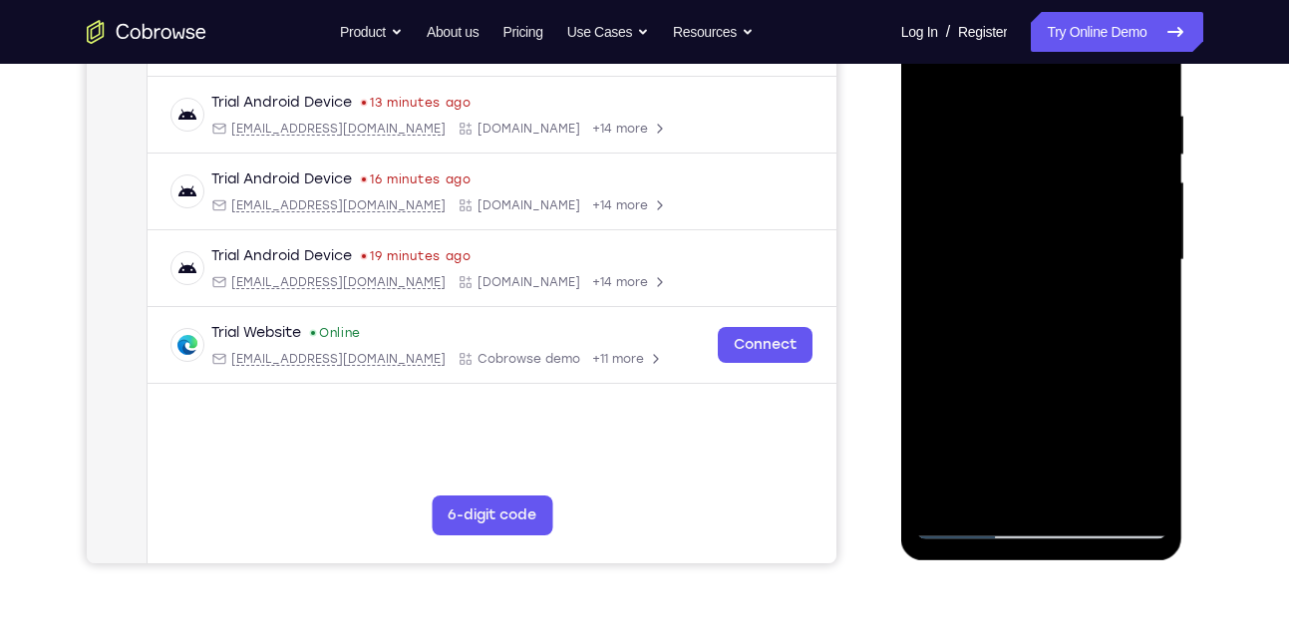
click at [1023, 127] on div at bounding box center [1041, 260] width 251 height 558
drag, startPoint x: 988, startPoint y: 373, endPoint x: 1003, endPoint y: 196, distance: 177.0
click at [1003, 196] on div at bounding box center [1041, 260] width 251 height 558
drag, startPoint x: 1015, startPoint y: 360, endPoint x: 1061, endPoint y: 227, distance: 140.2
click at [1061, 227] on div at bounding box center [1041, 260] width 251 height 558
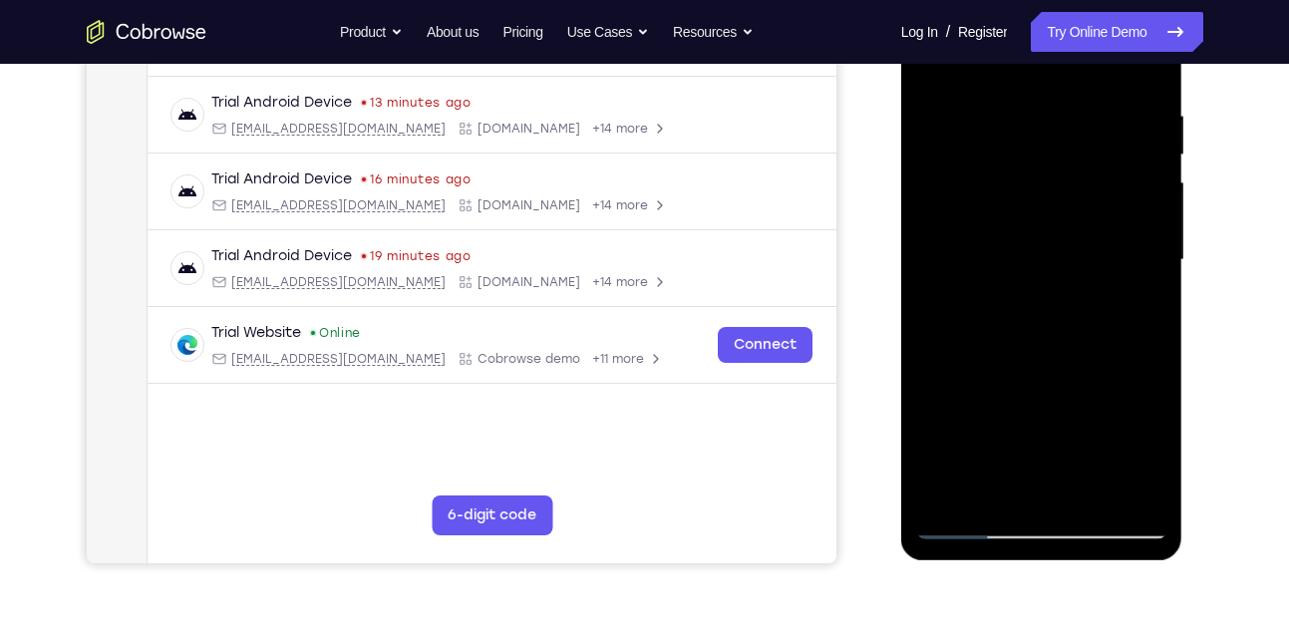
scroll to position [534, 0]
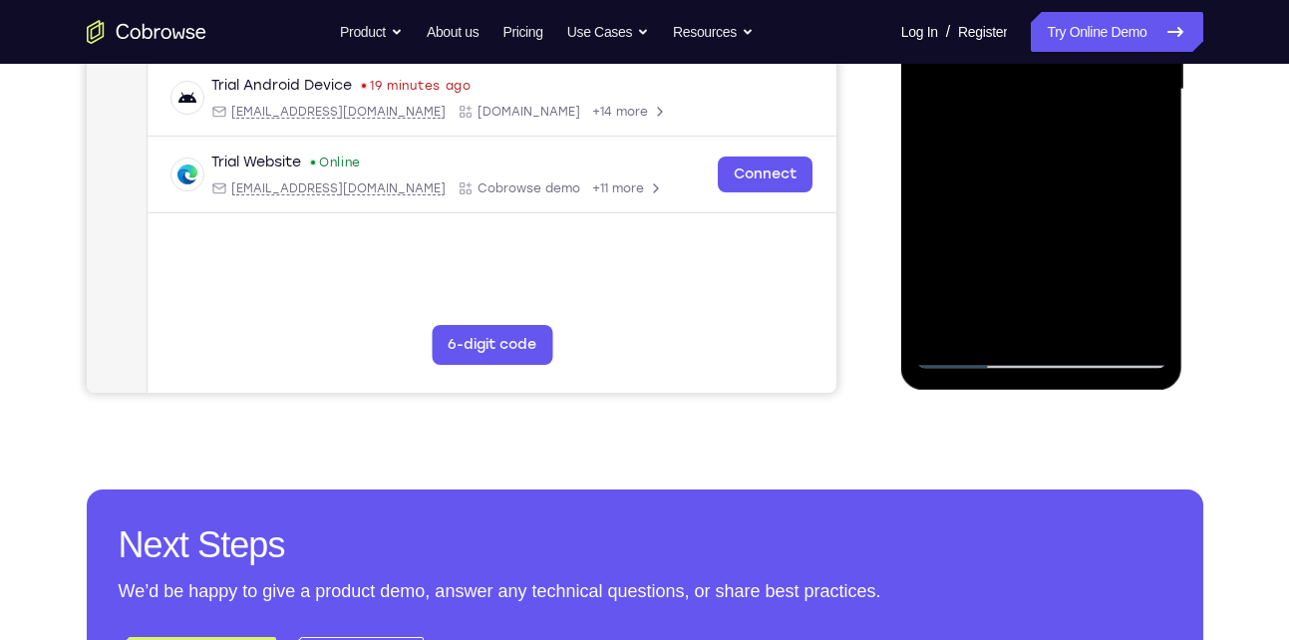
drag, startPoint x: 999, startPoint y: 198, endPoint x: 995, endPoint y: 147, distance: 51.0
click at [995, 147] on div at bounding box center [1041, 90] width 251 height 558
click at [961, 215] on div at bounding box center [1041, 90] width 251 height 558
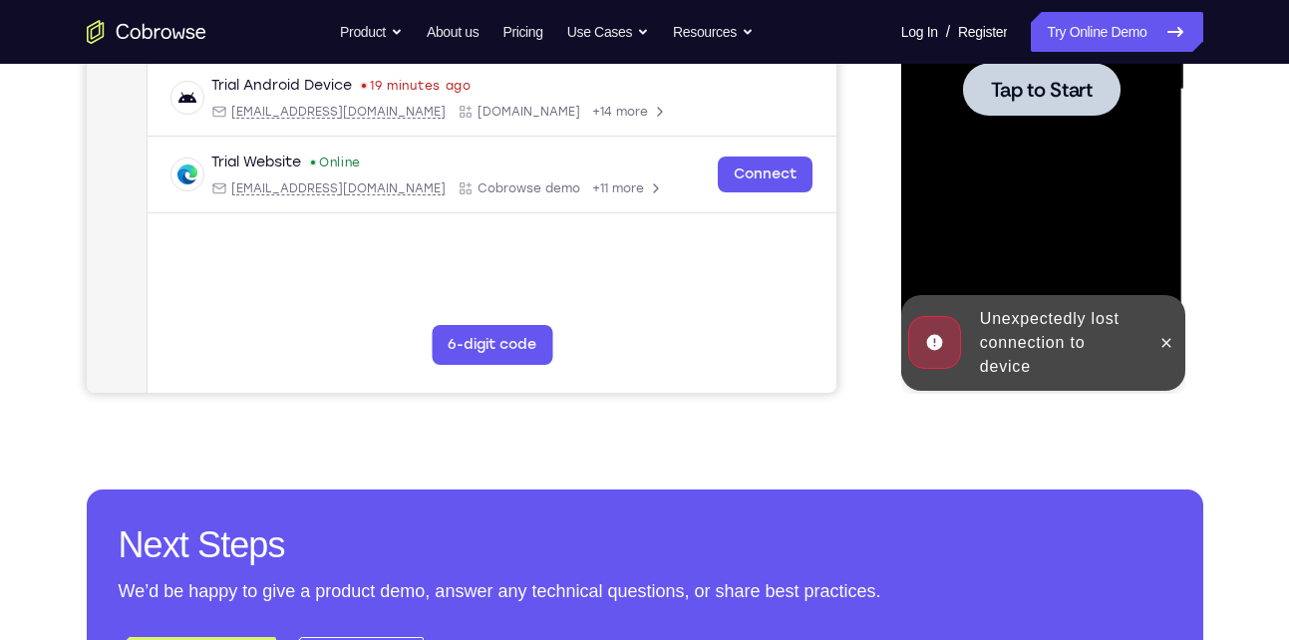
click at [968, 237] on div at bounding box center [1041, 90] width 251 height 558
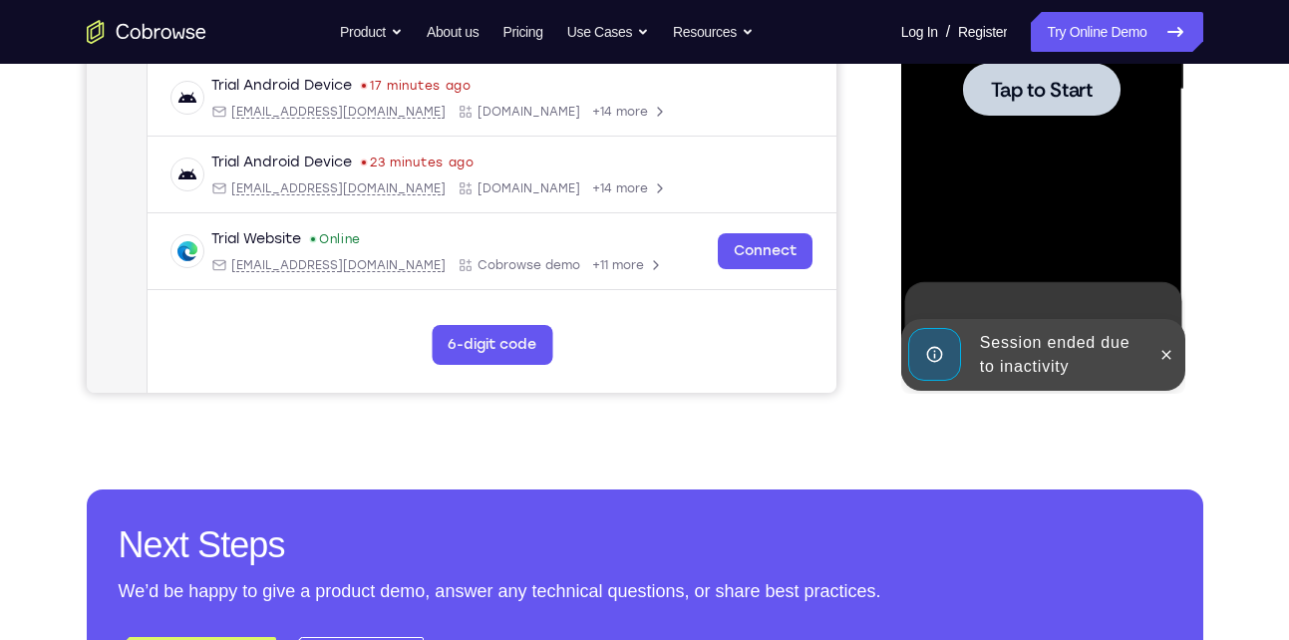
click at [967, 213] on div at bounding box center [1041, 90] width 251 height 558
